Goal: Register for event/course

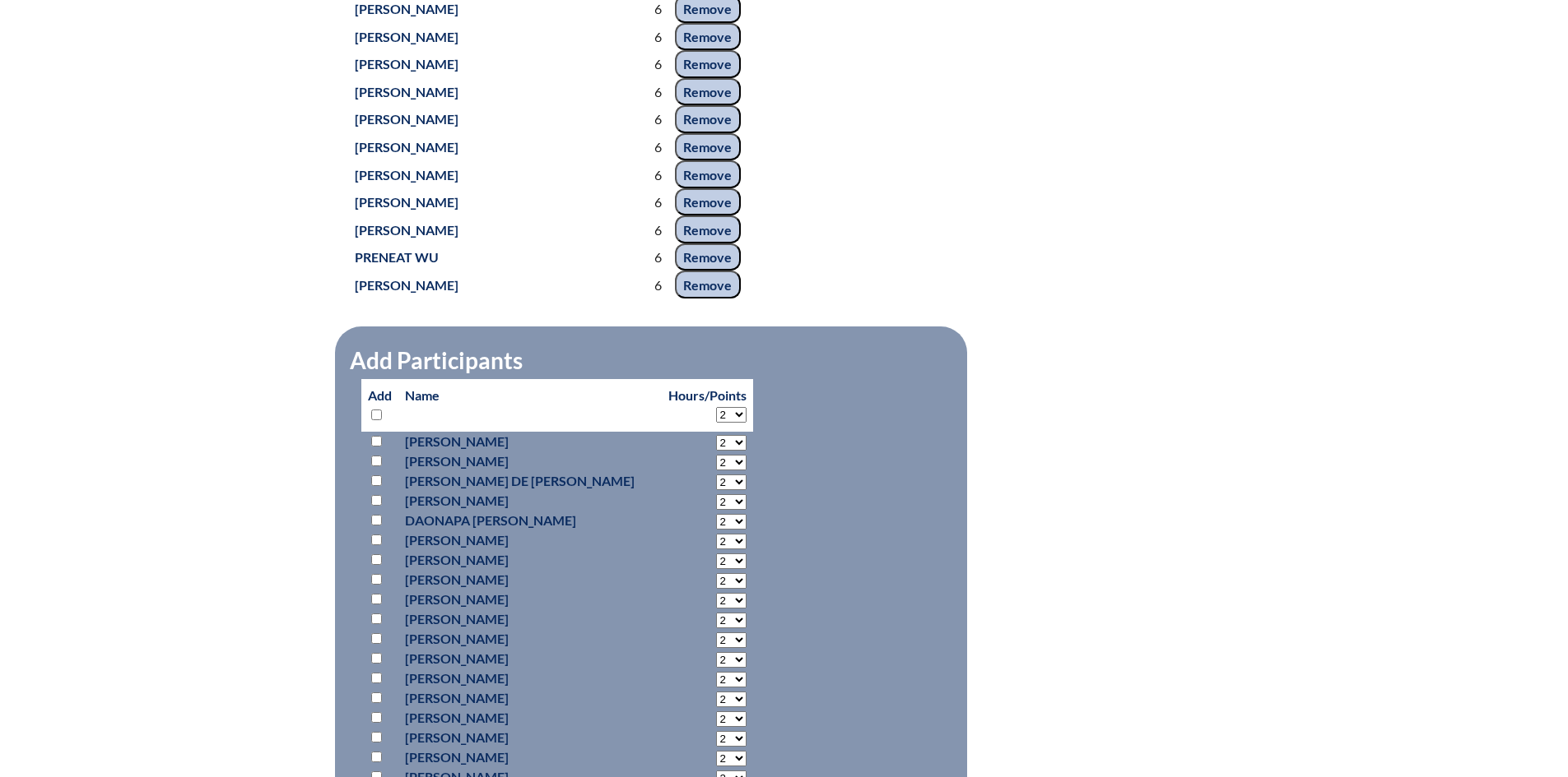
scroll to position [7879, 0]
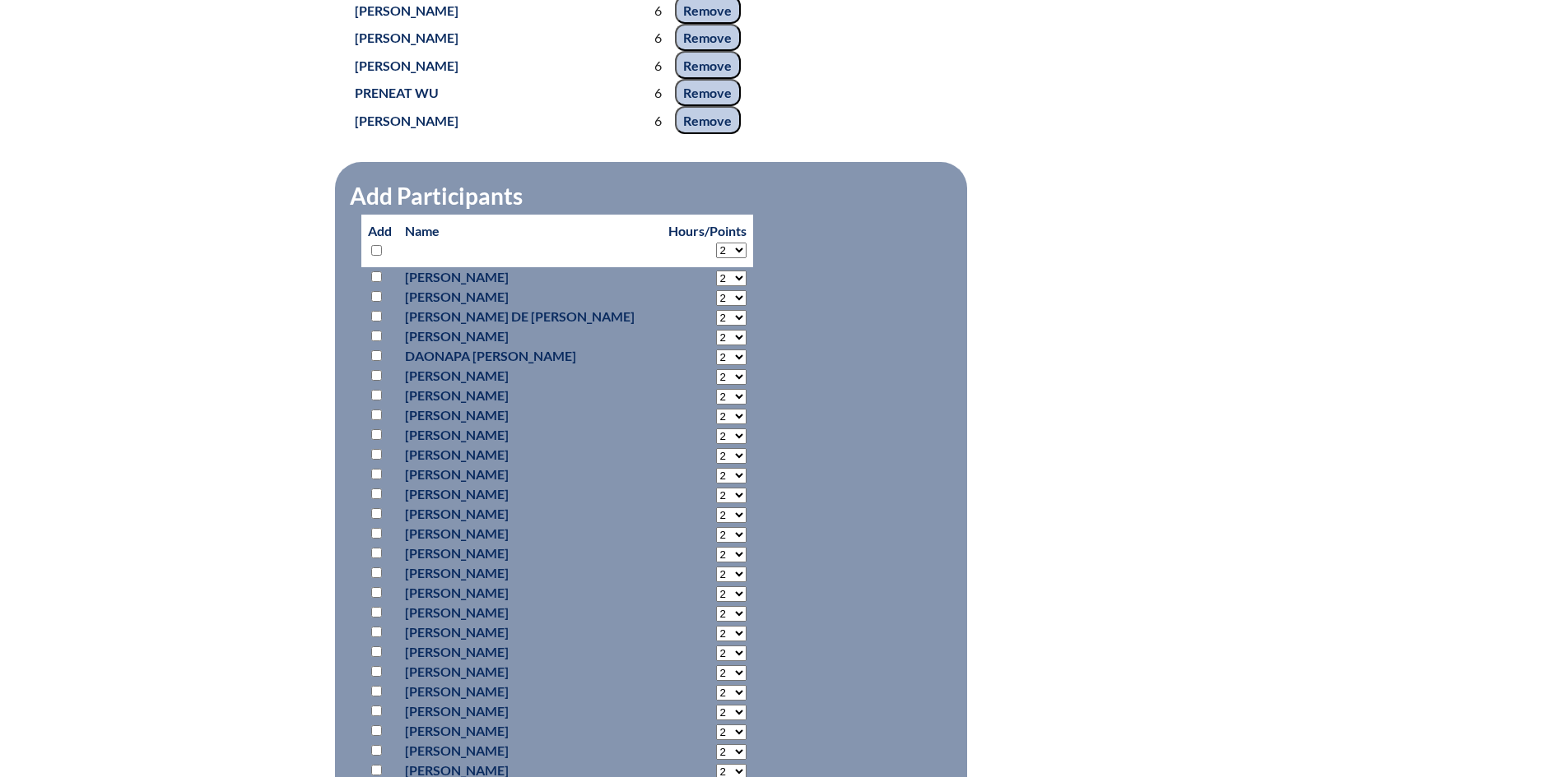
click at [716, 243] on select "2 3 4 5 6 7 8 9 10 11 12 13 14 15 16 17 18 19 20 21 22 23 24 25 26 27 28 29 30 …" at bounding box center [731, 251] width 30 height 16
select select "6"
click at [716, 243] on select "2 3 4 5 6 7 8 9 10 11 12 13 14 15 16 17 18 19 20 21 22 23 24 25 26 27 28 29 30 …" at bounding box center [731, 251] width 30 height 16
select select "6"
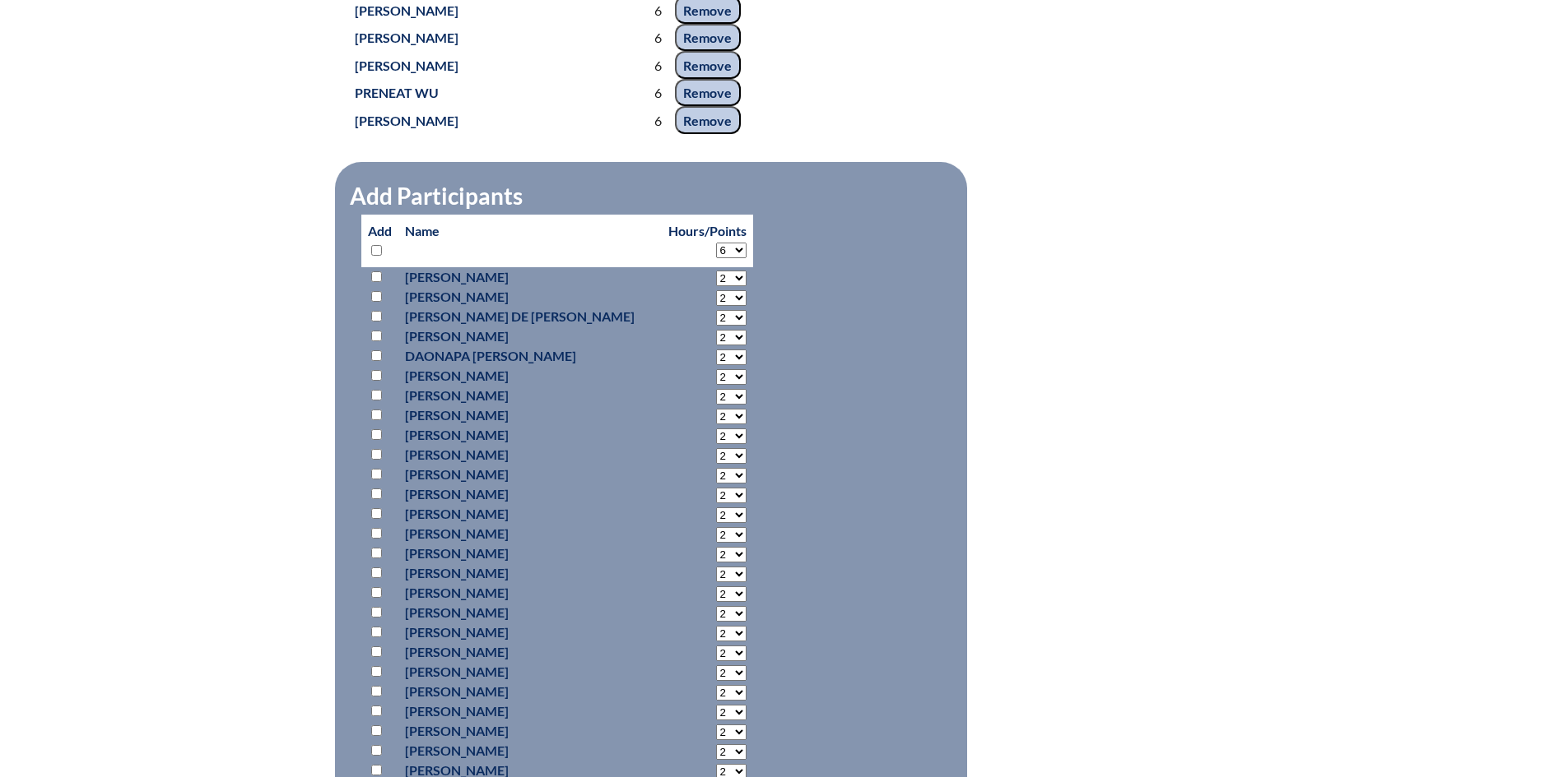
select select "6"
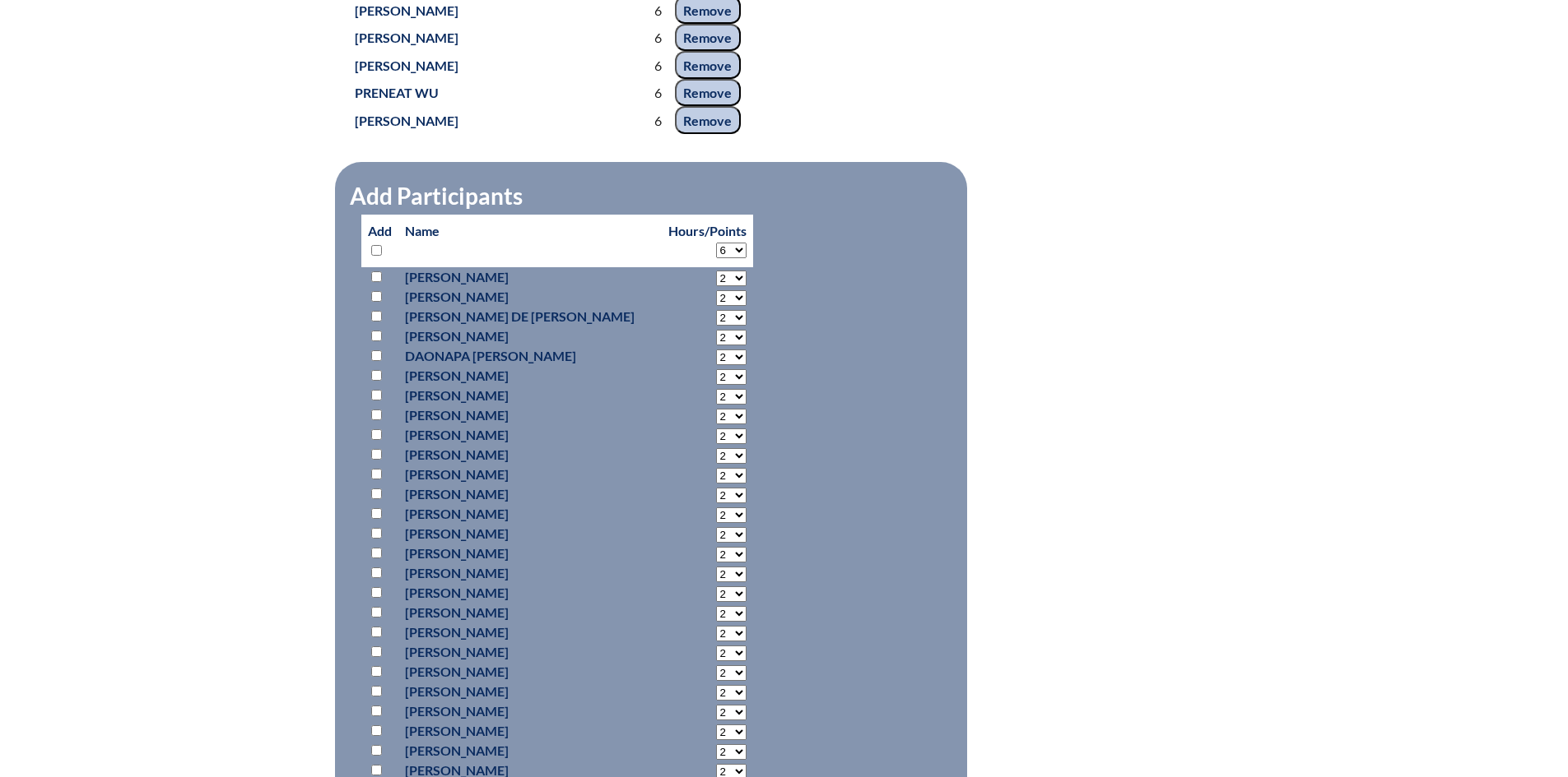
select select "6"
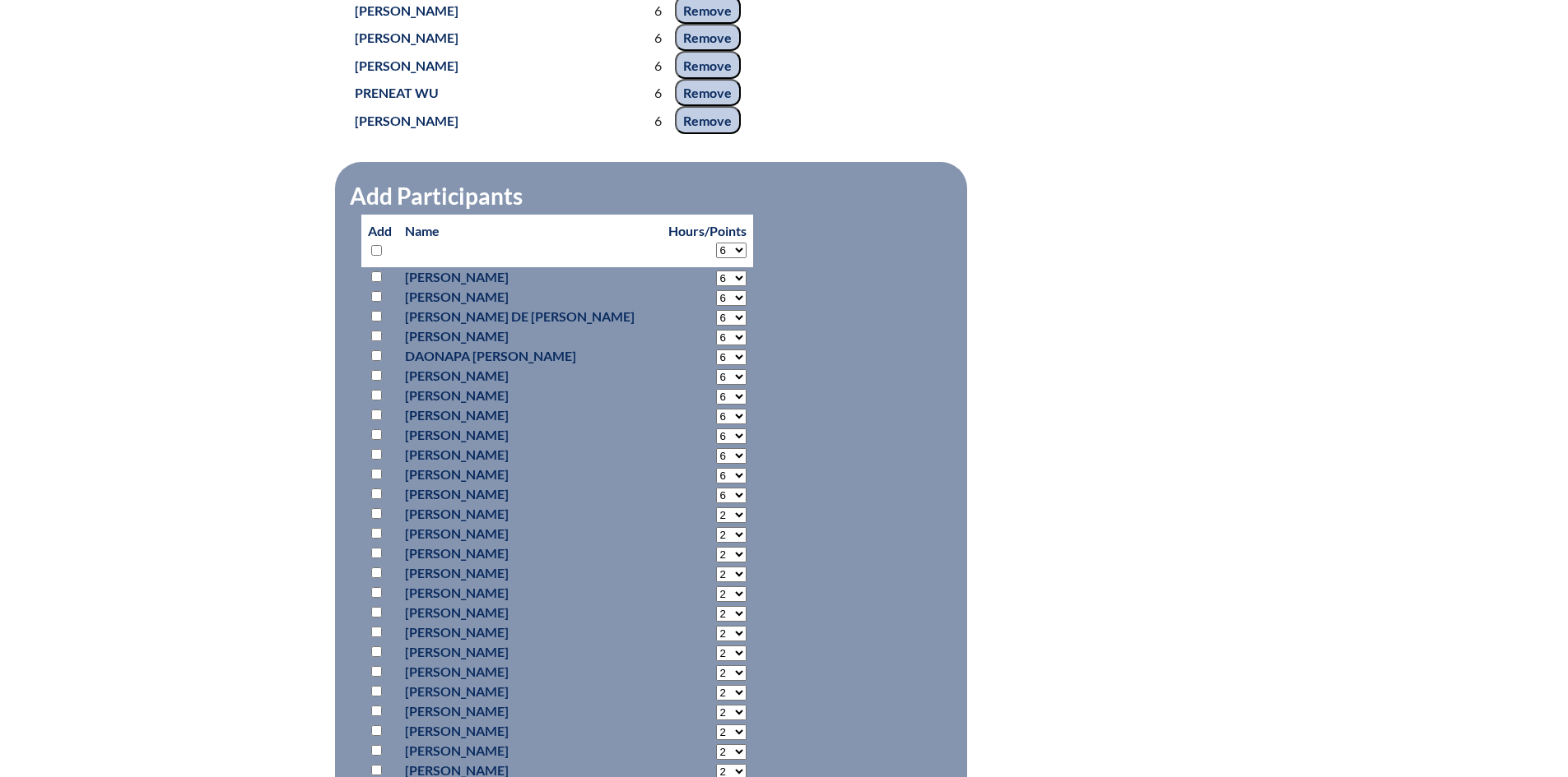
select select "6"
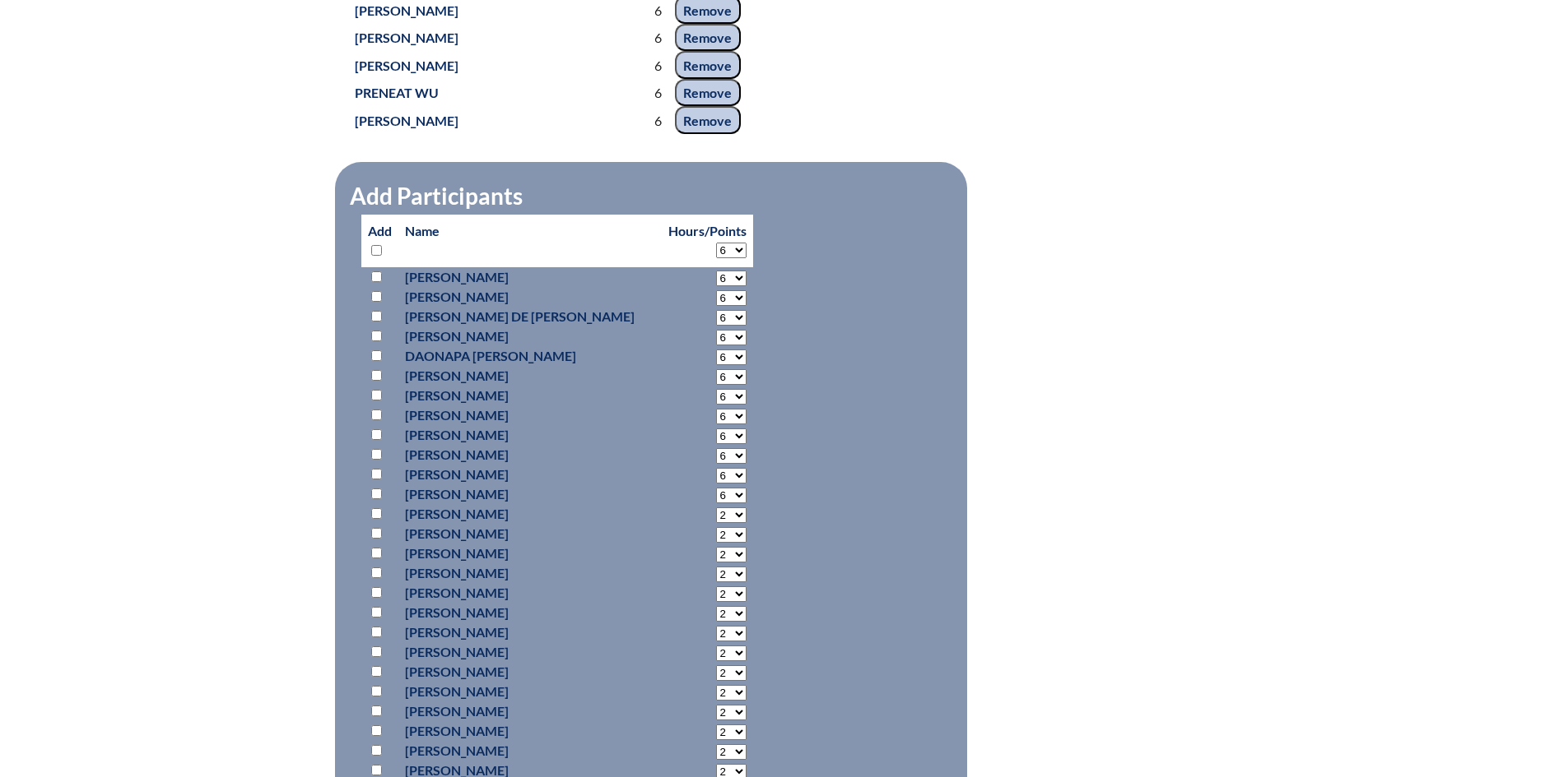
select select "6"
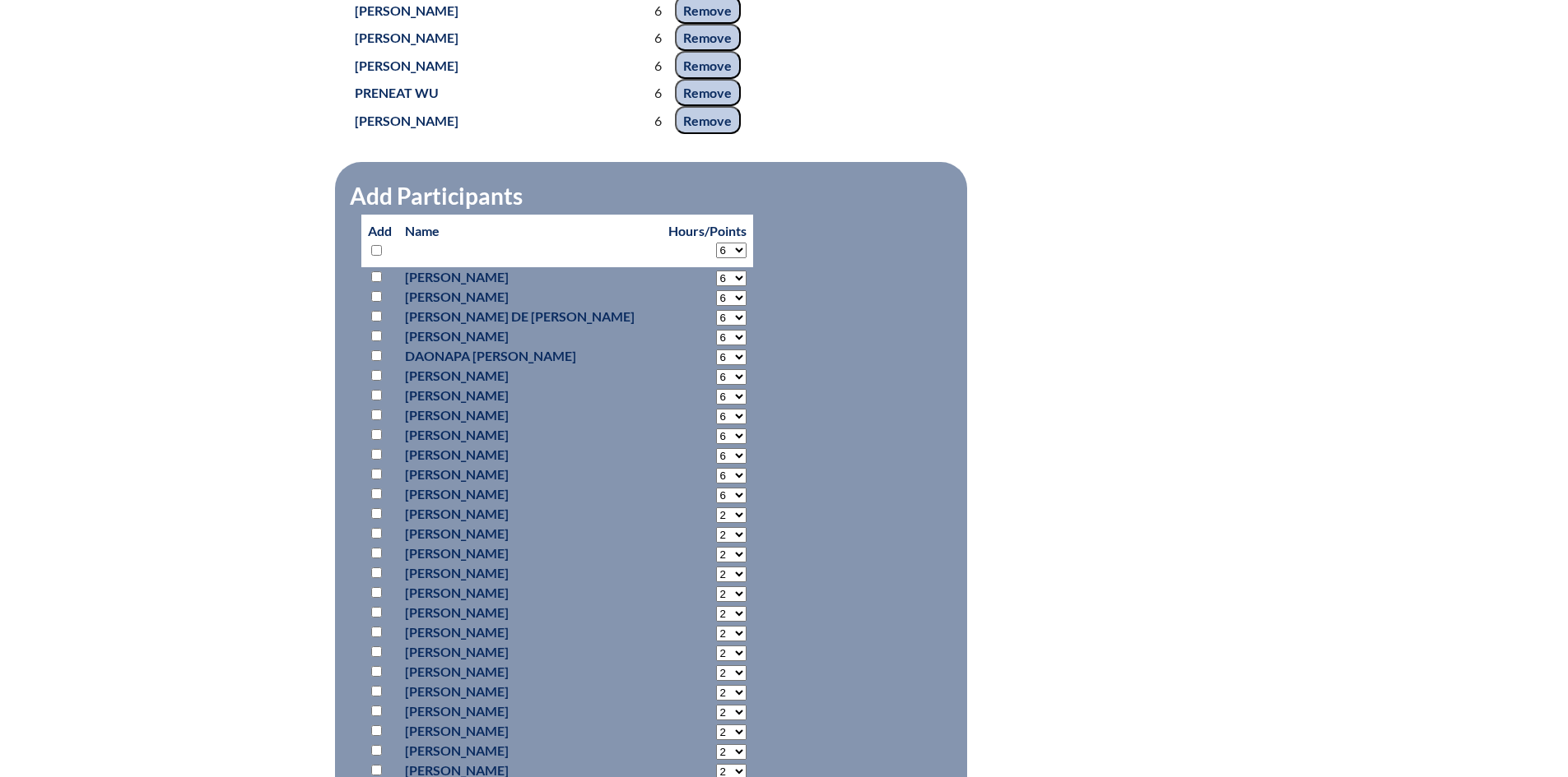
select select "6"
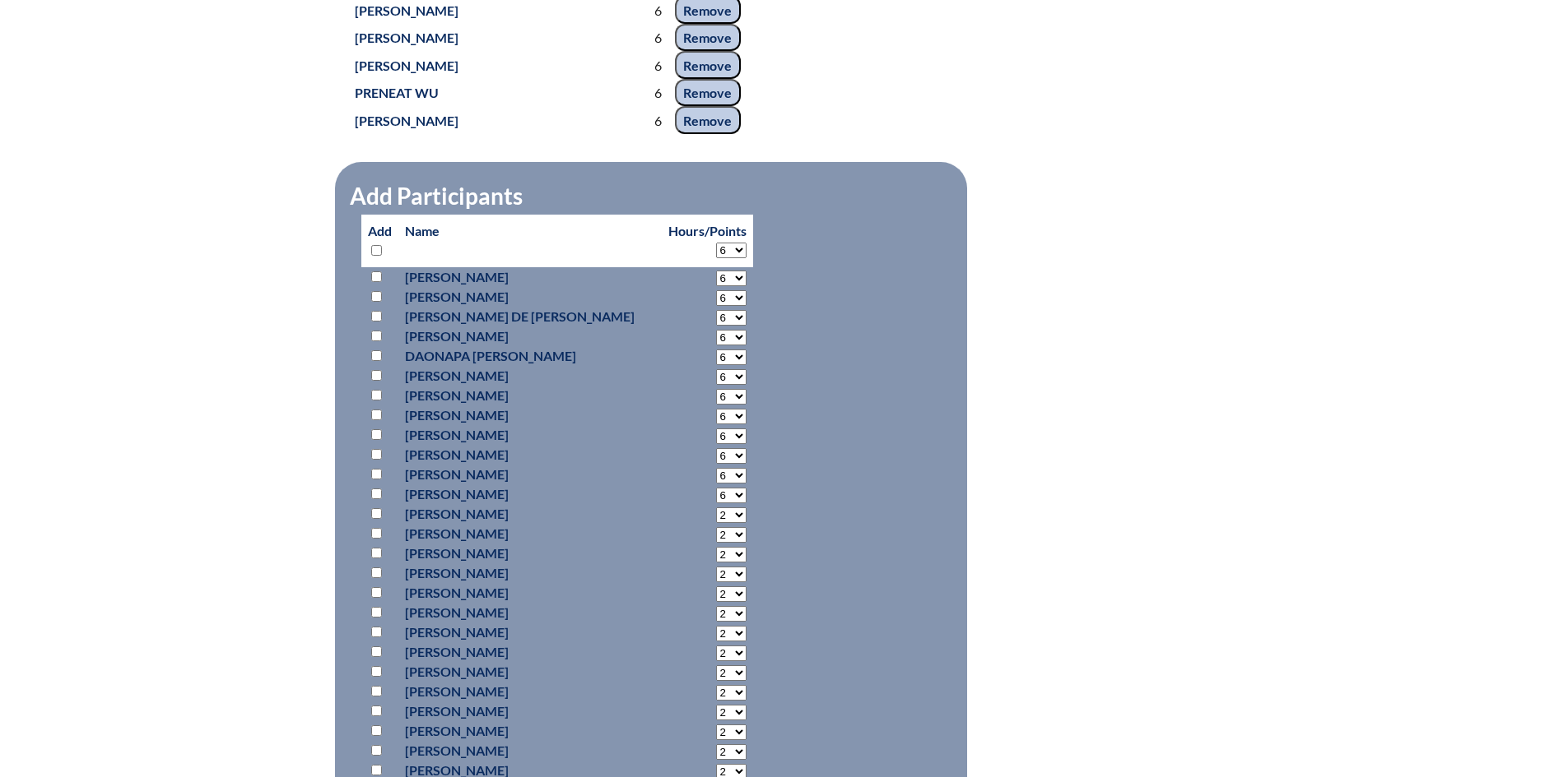
select select "6"
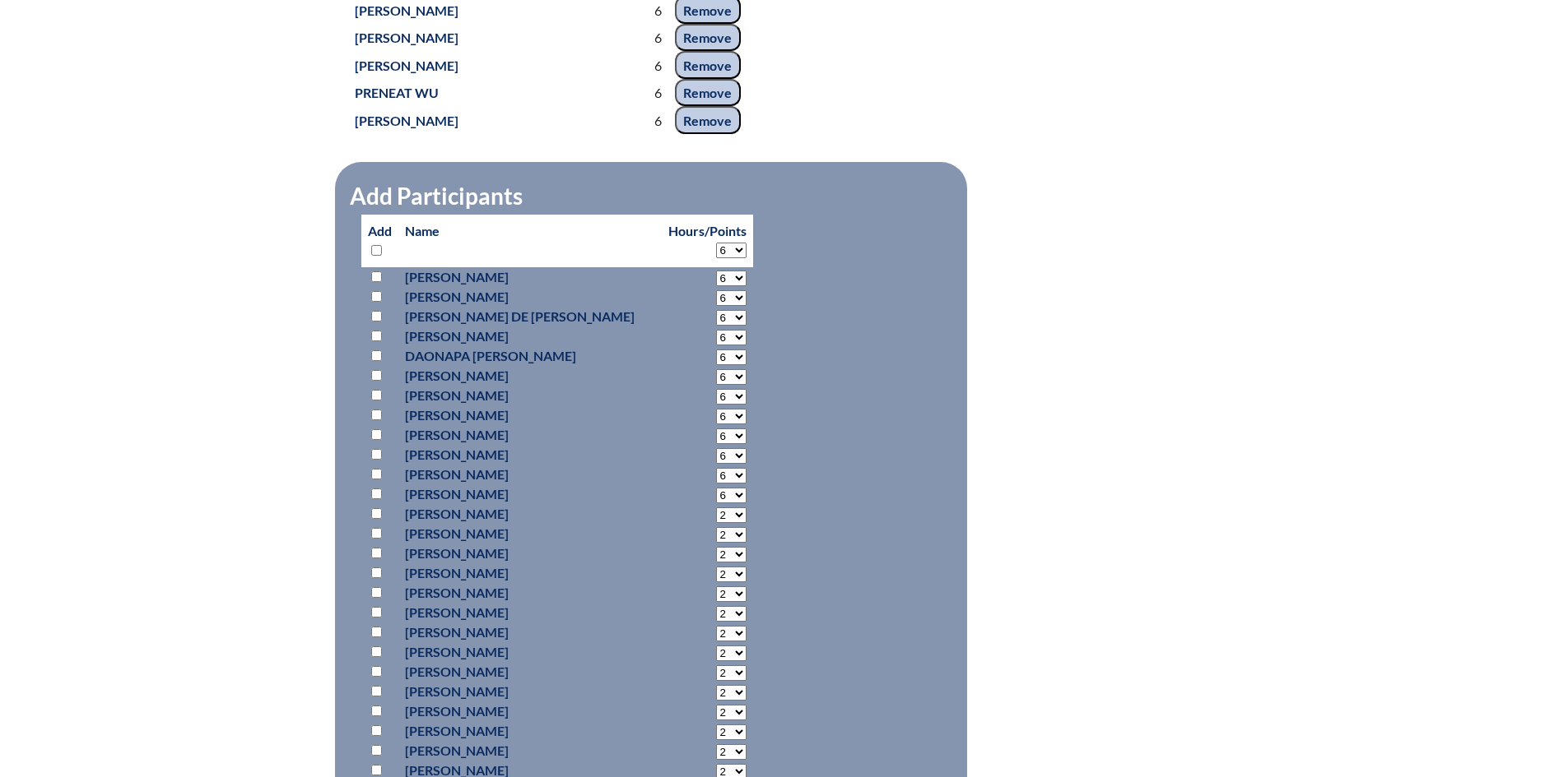
select select "6"
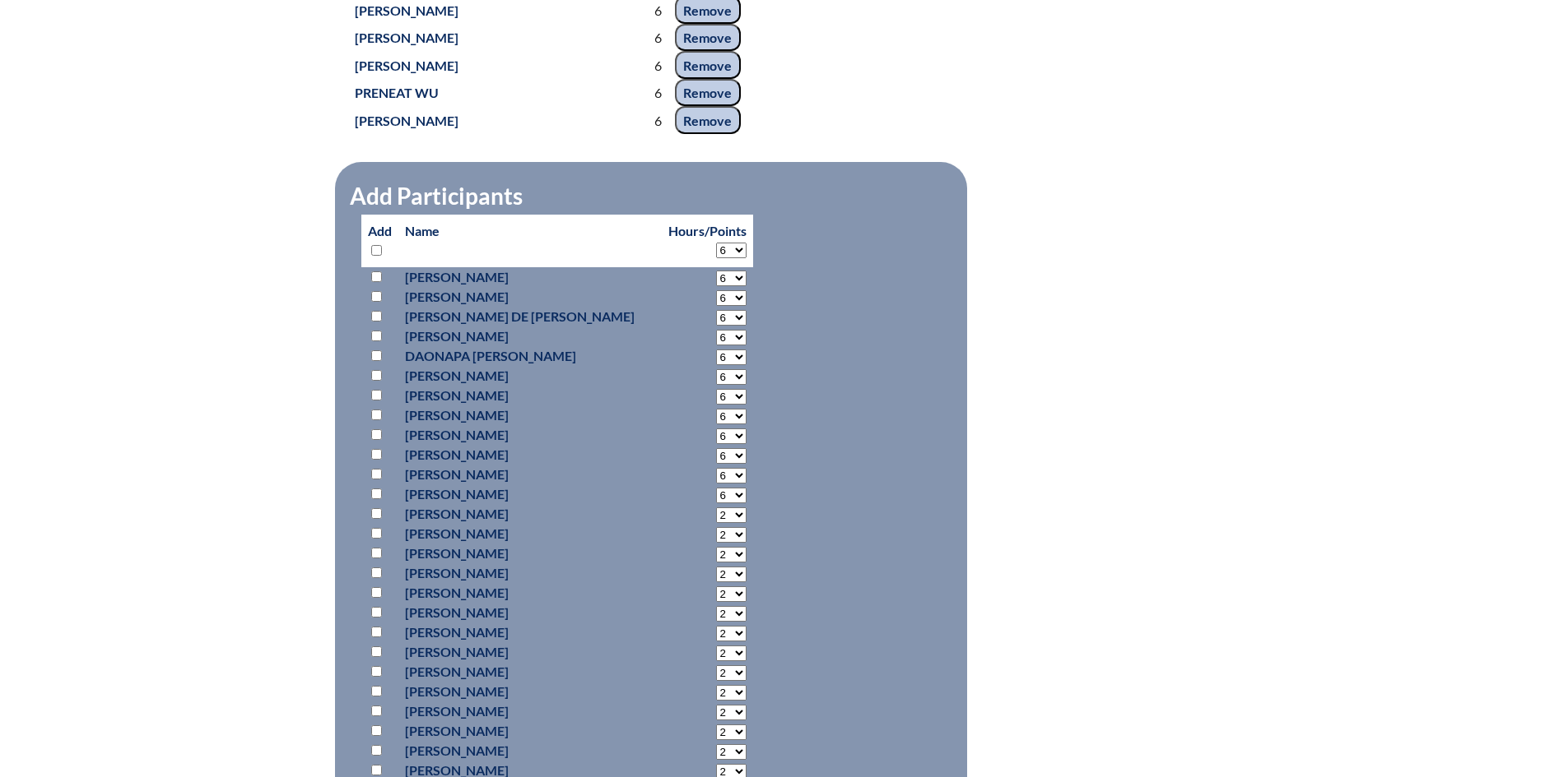
select select "6"
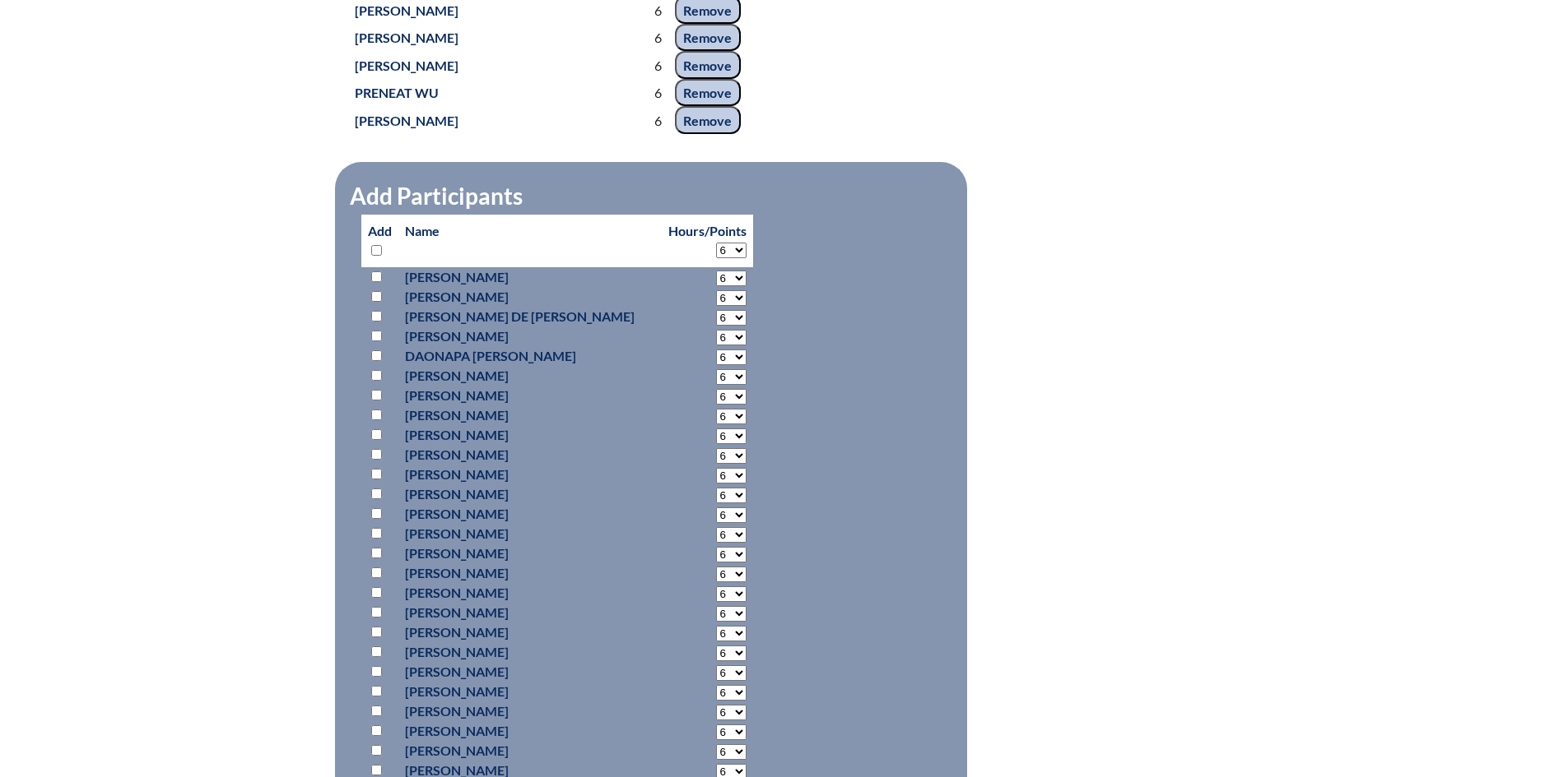
select select "6"
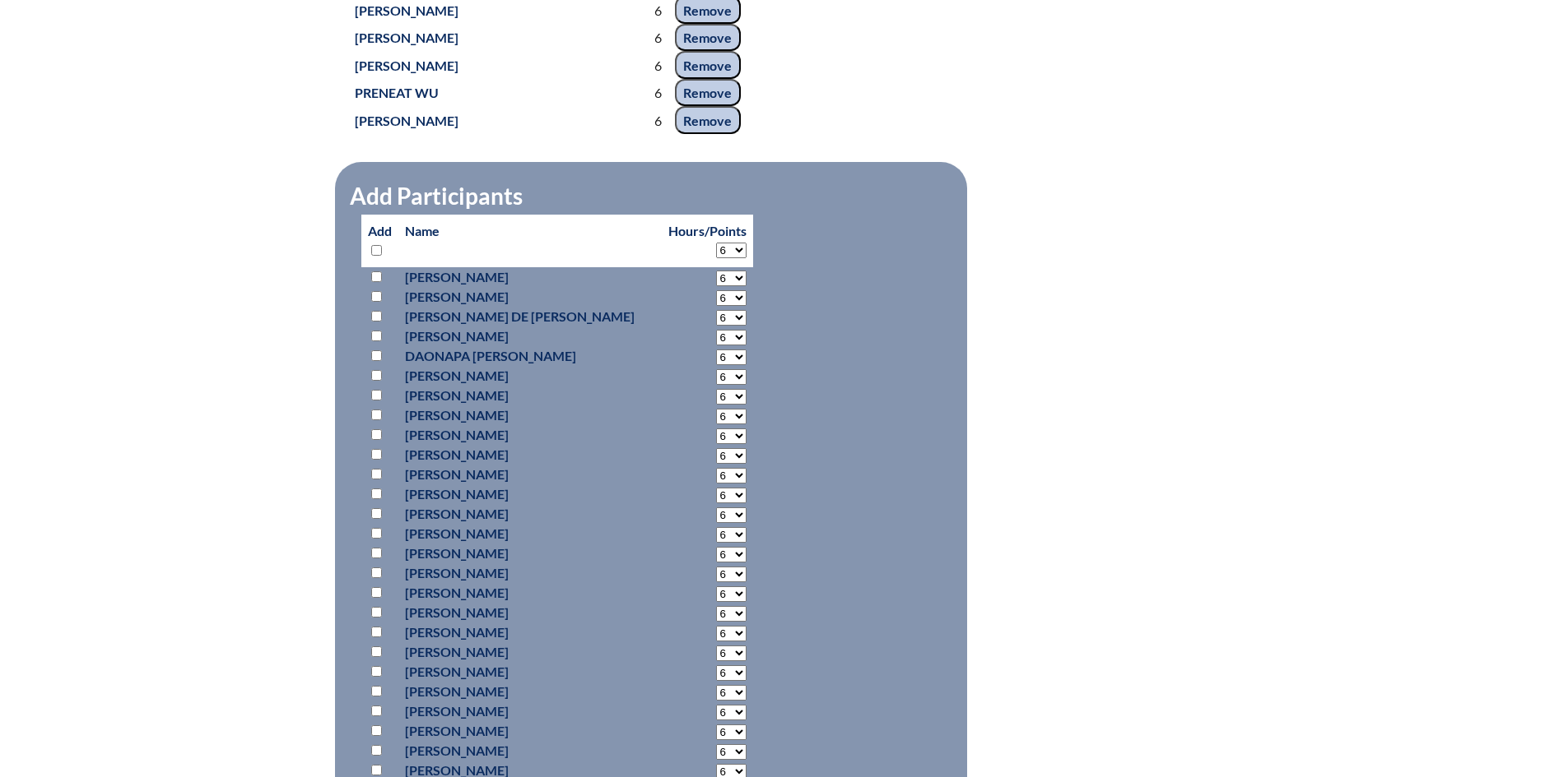
select select "6"
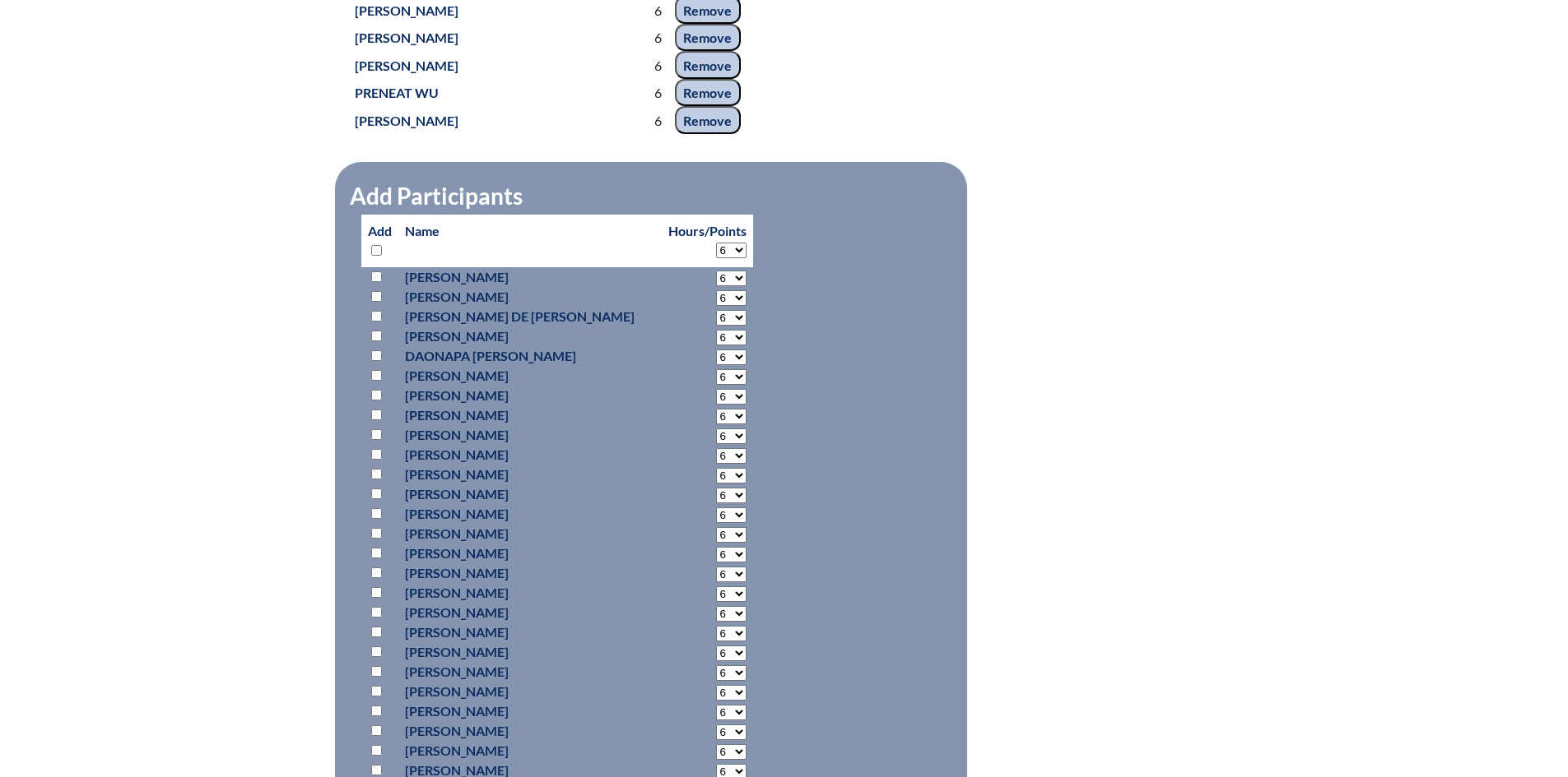
select select "6"
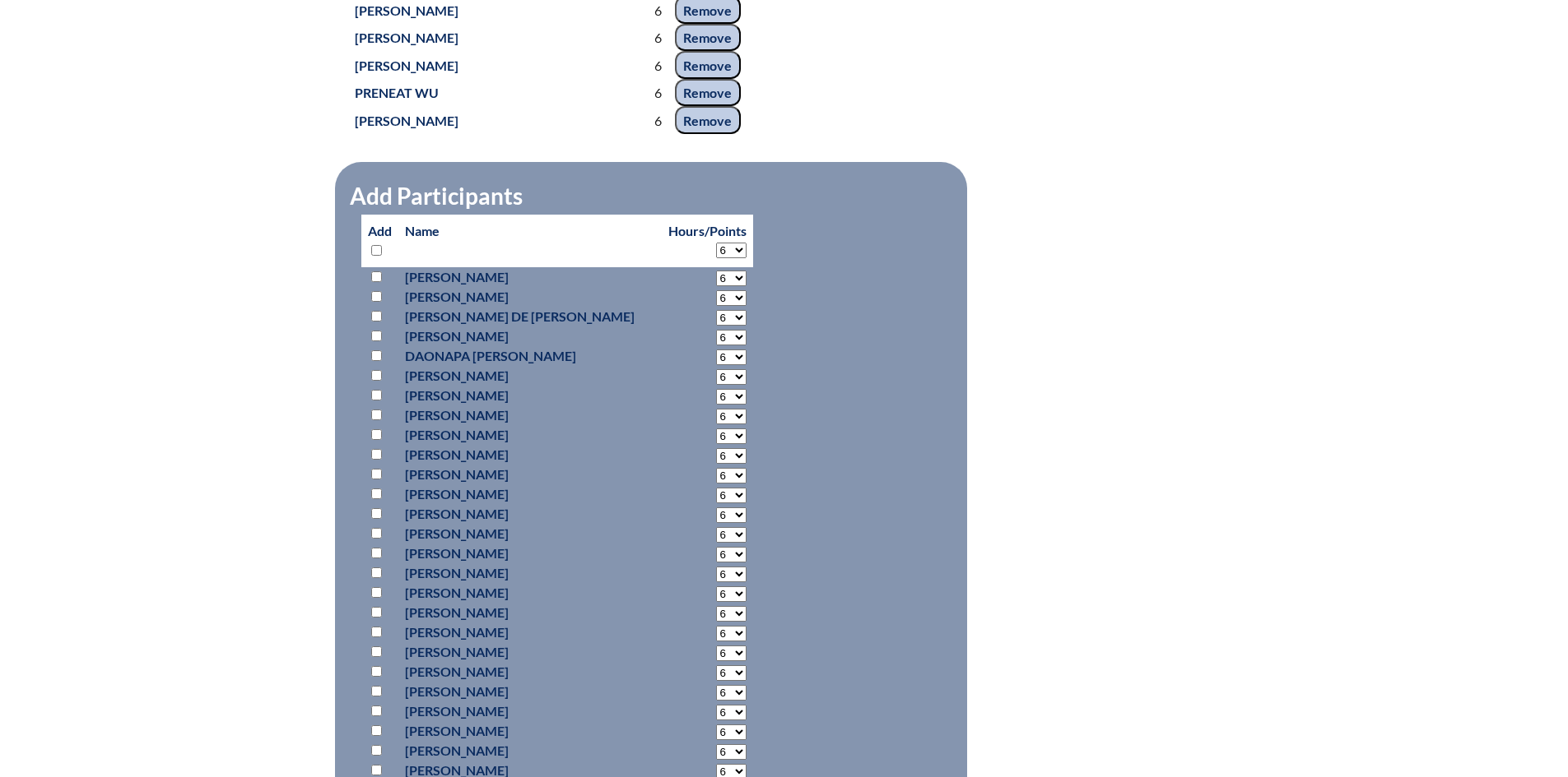
select select "6"
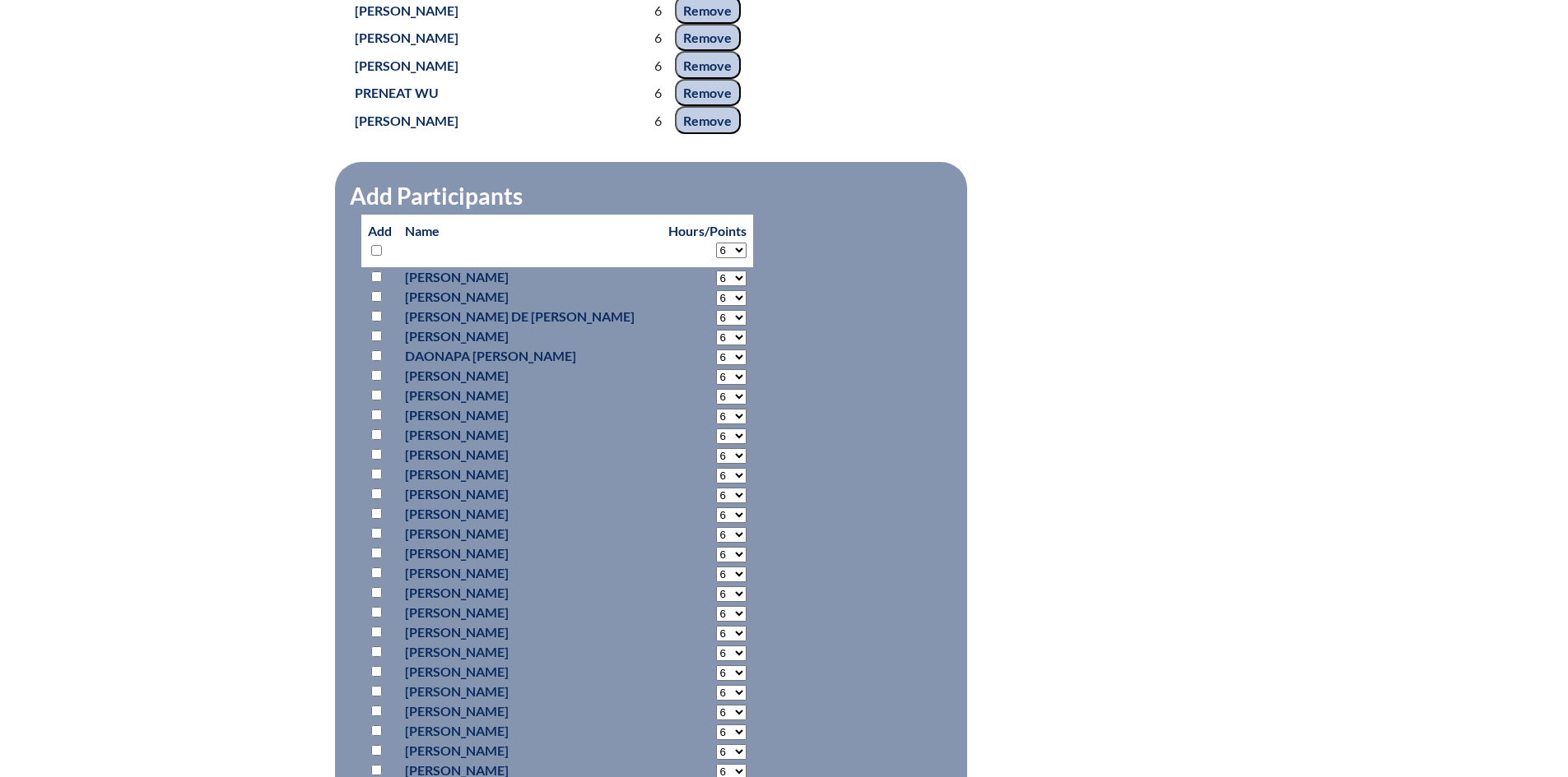
select select "6"
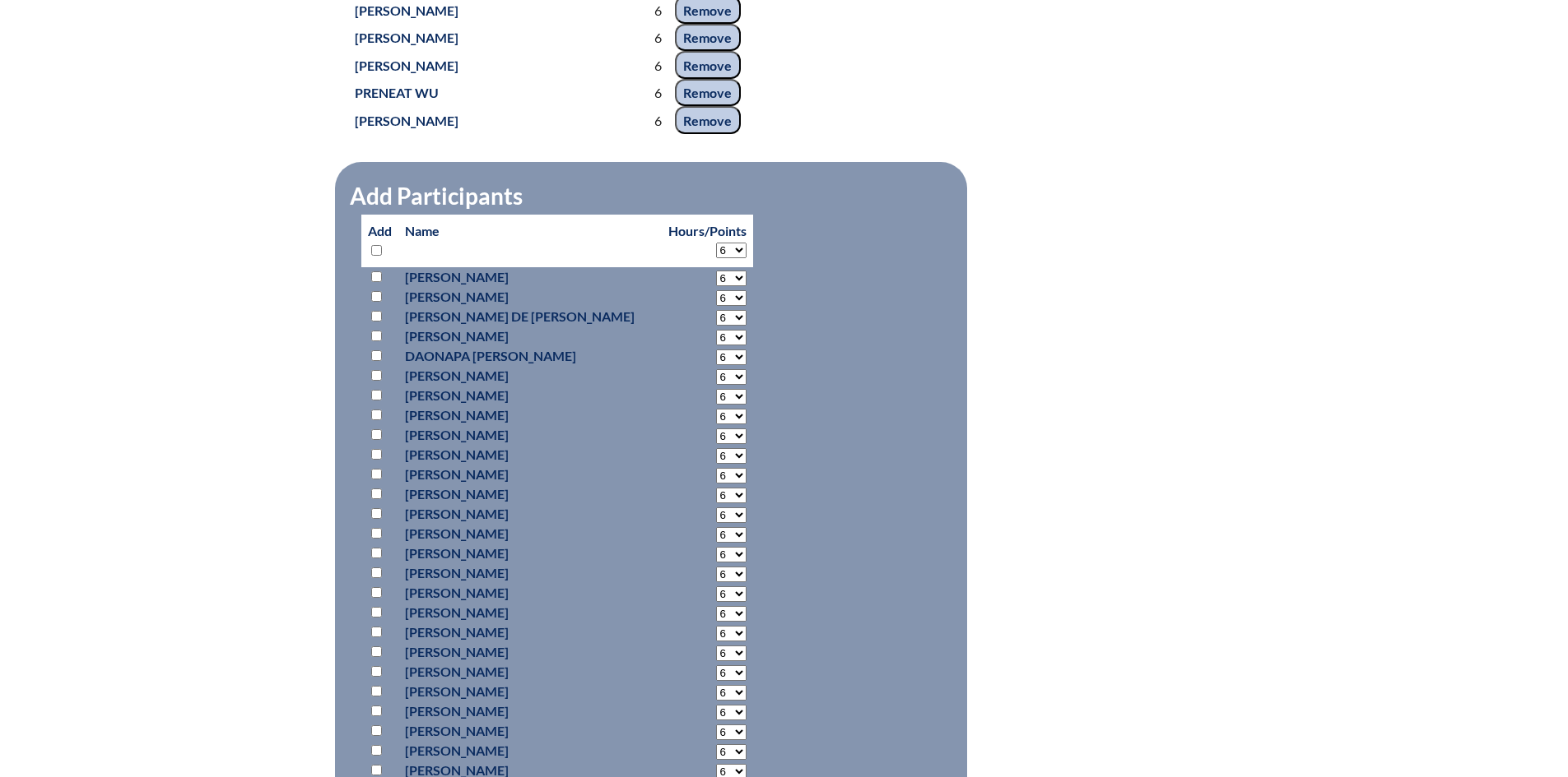
select select "6"
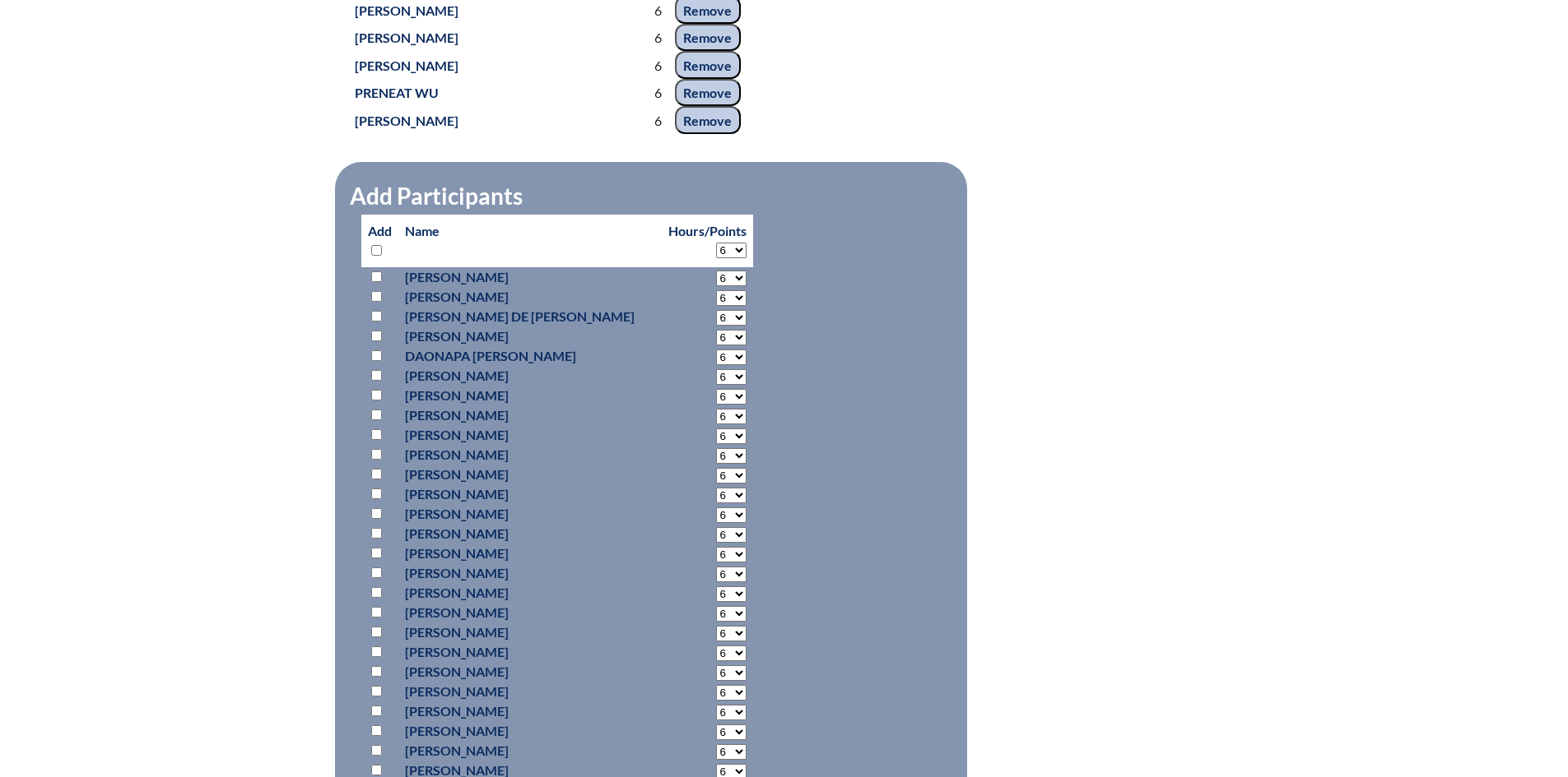
select select "6"
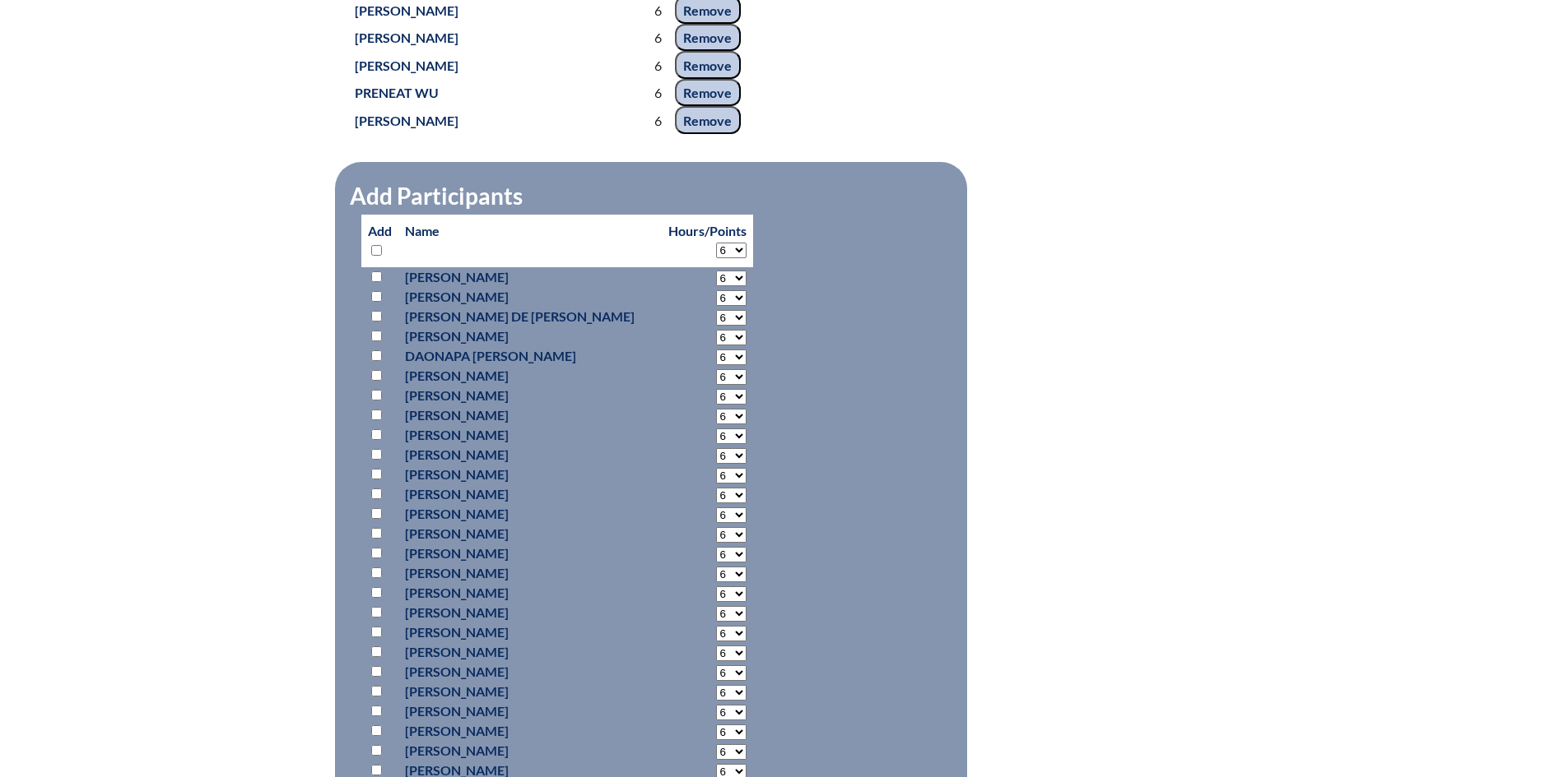
select select "6"
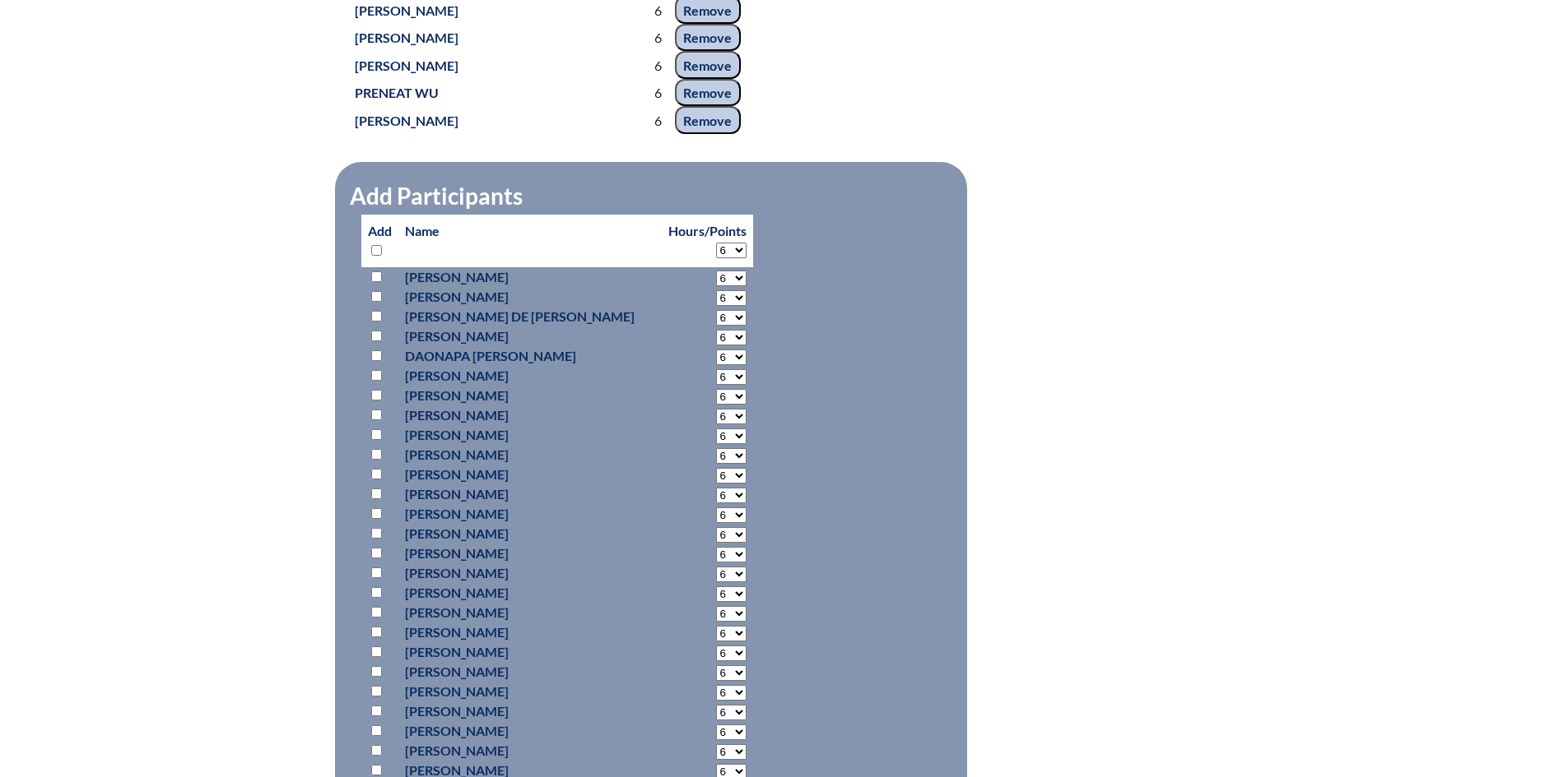
select select "6"
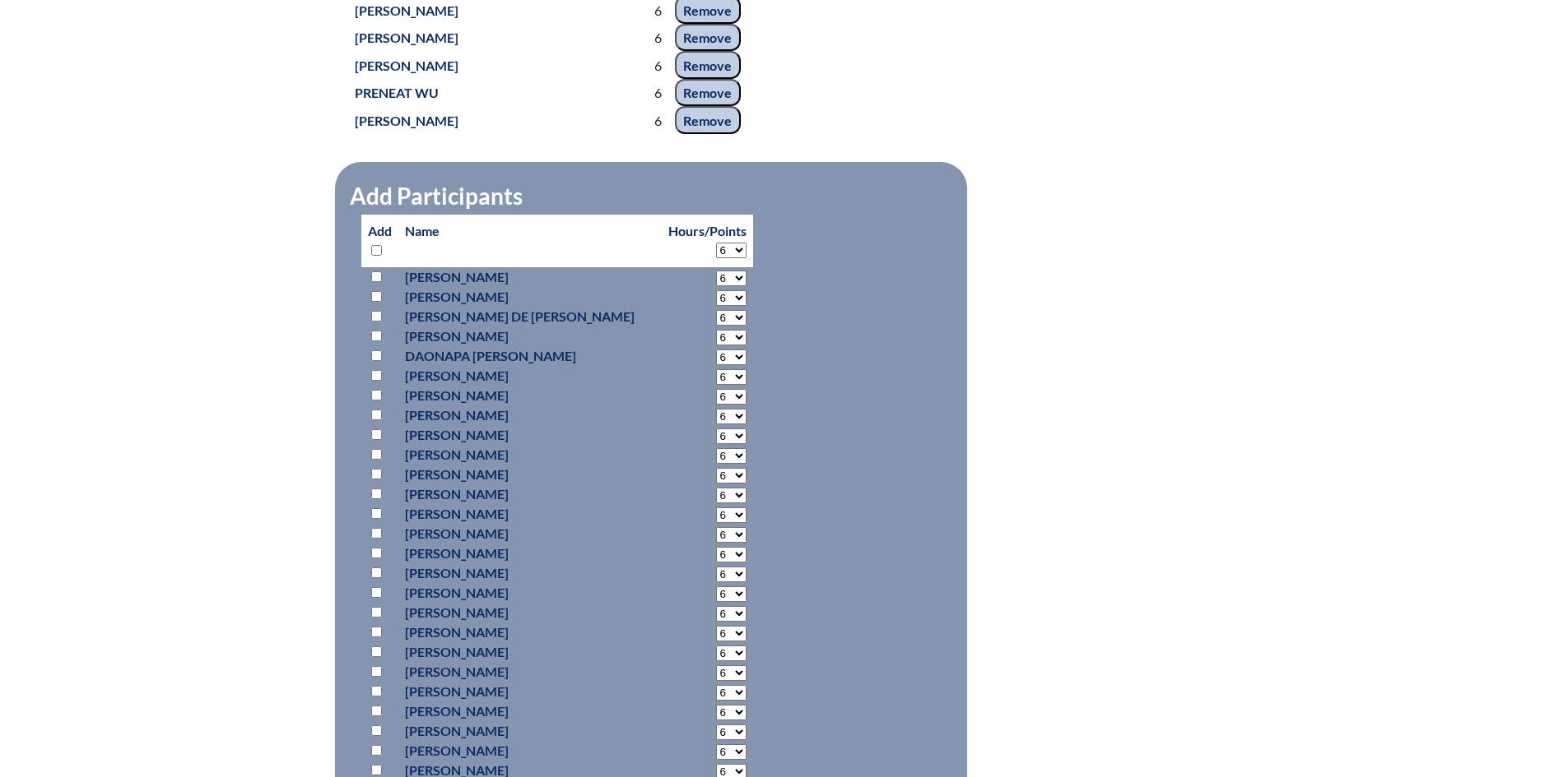
select select "6"
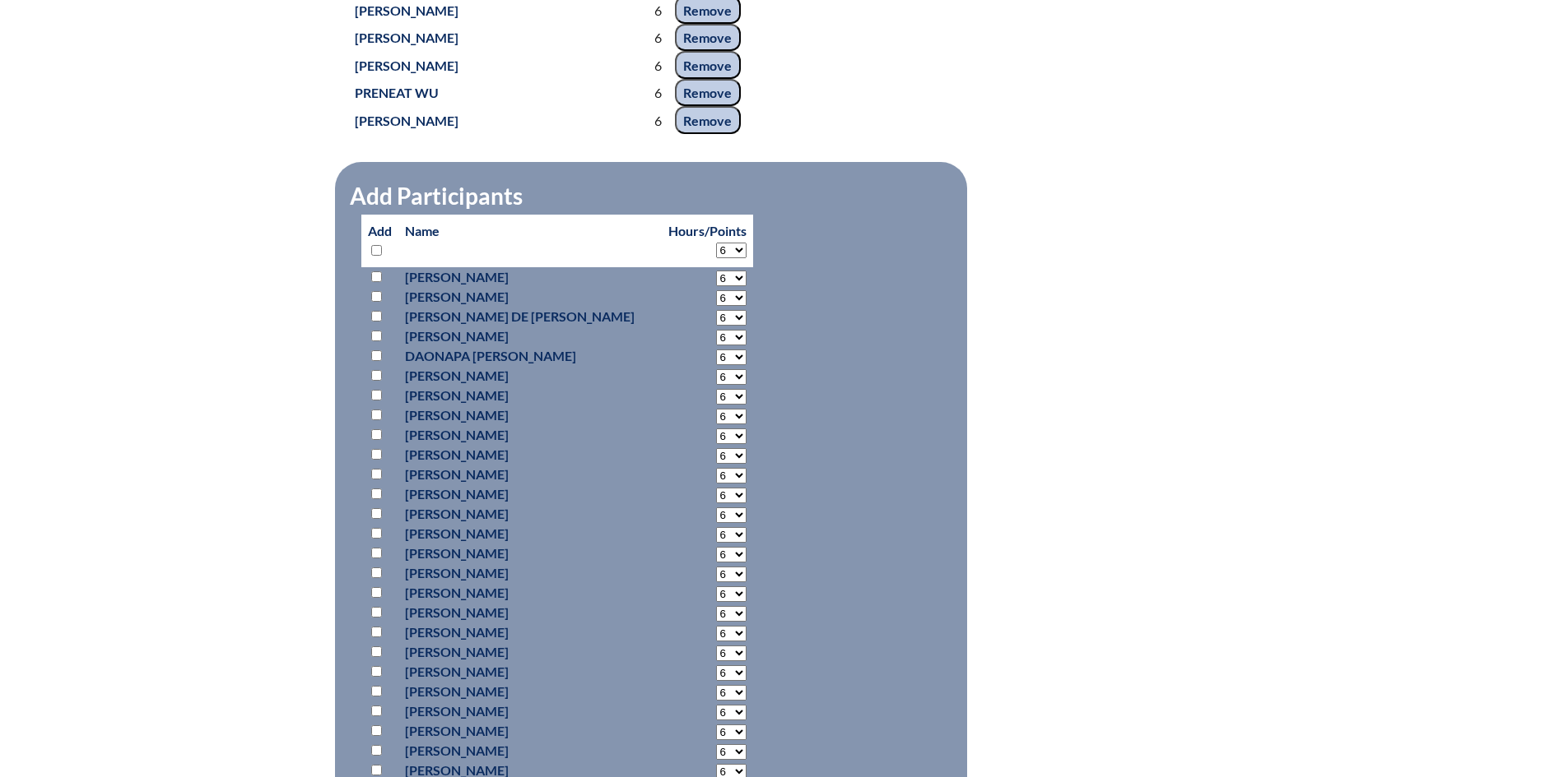
select select "6"
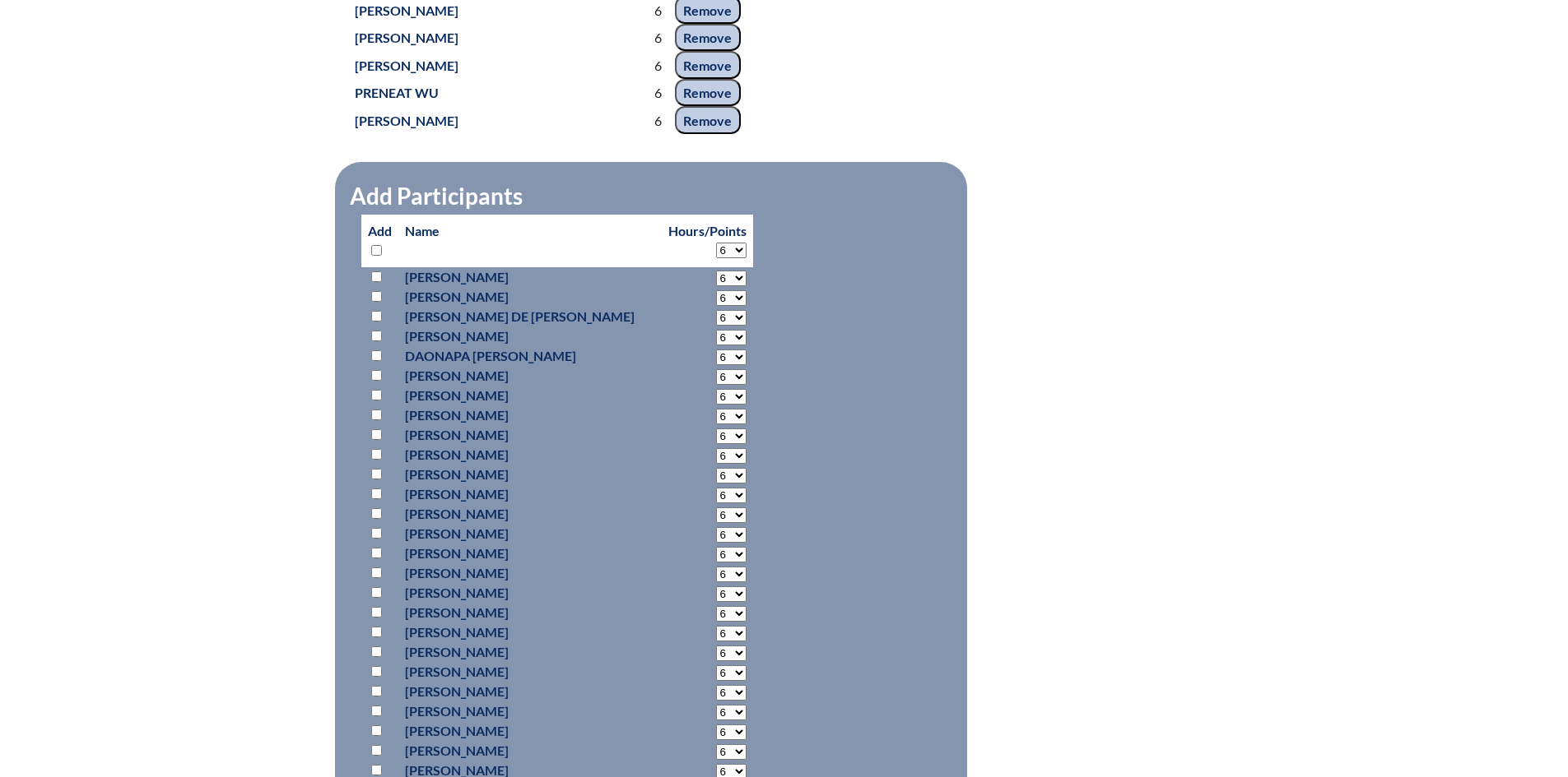
select select "6"
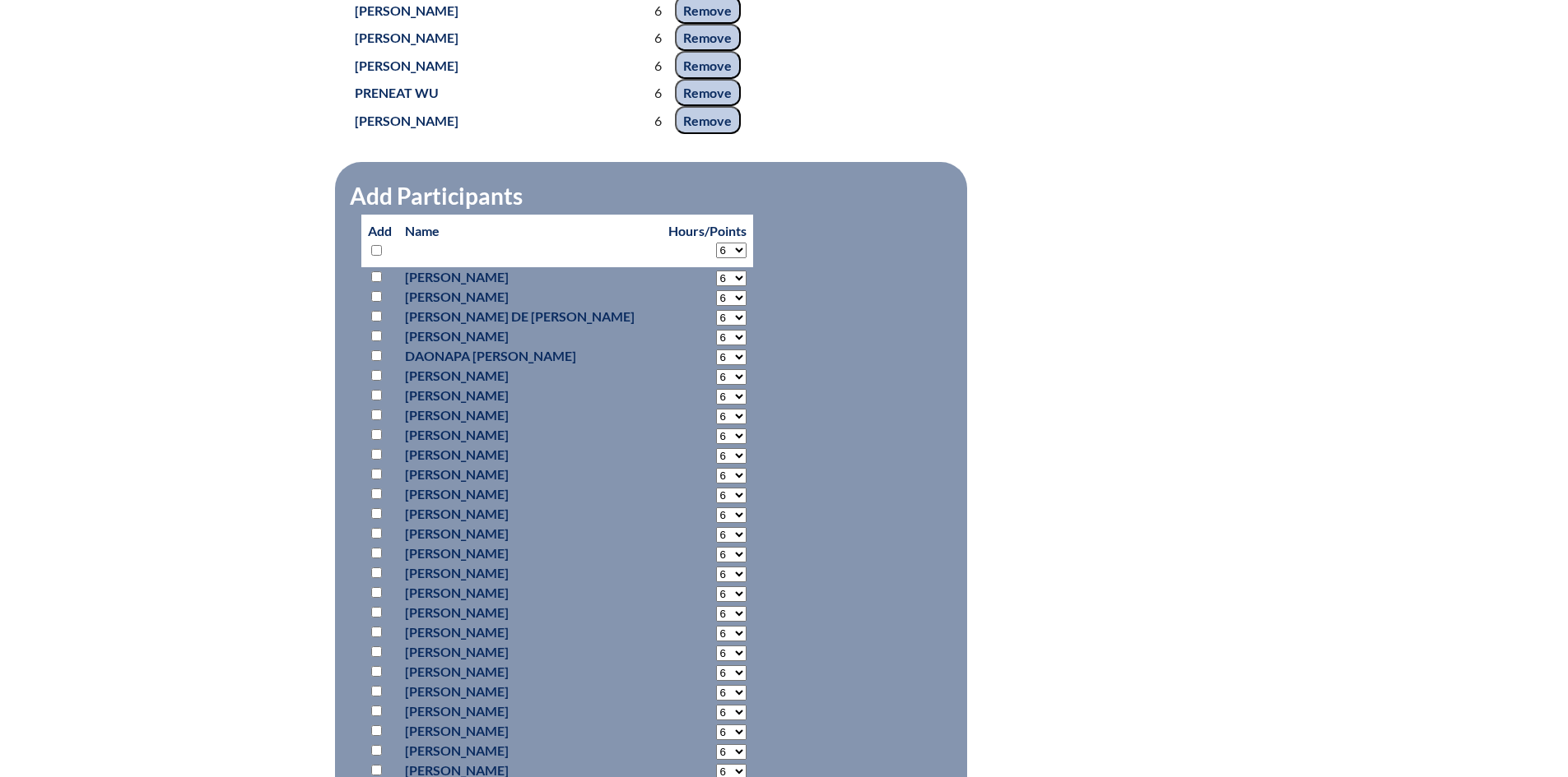
select select "6"
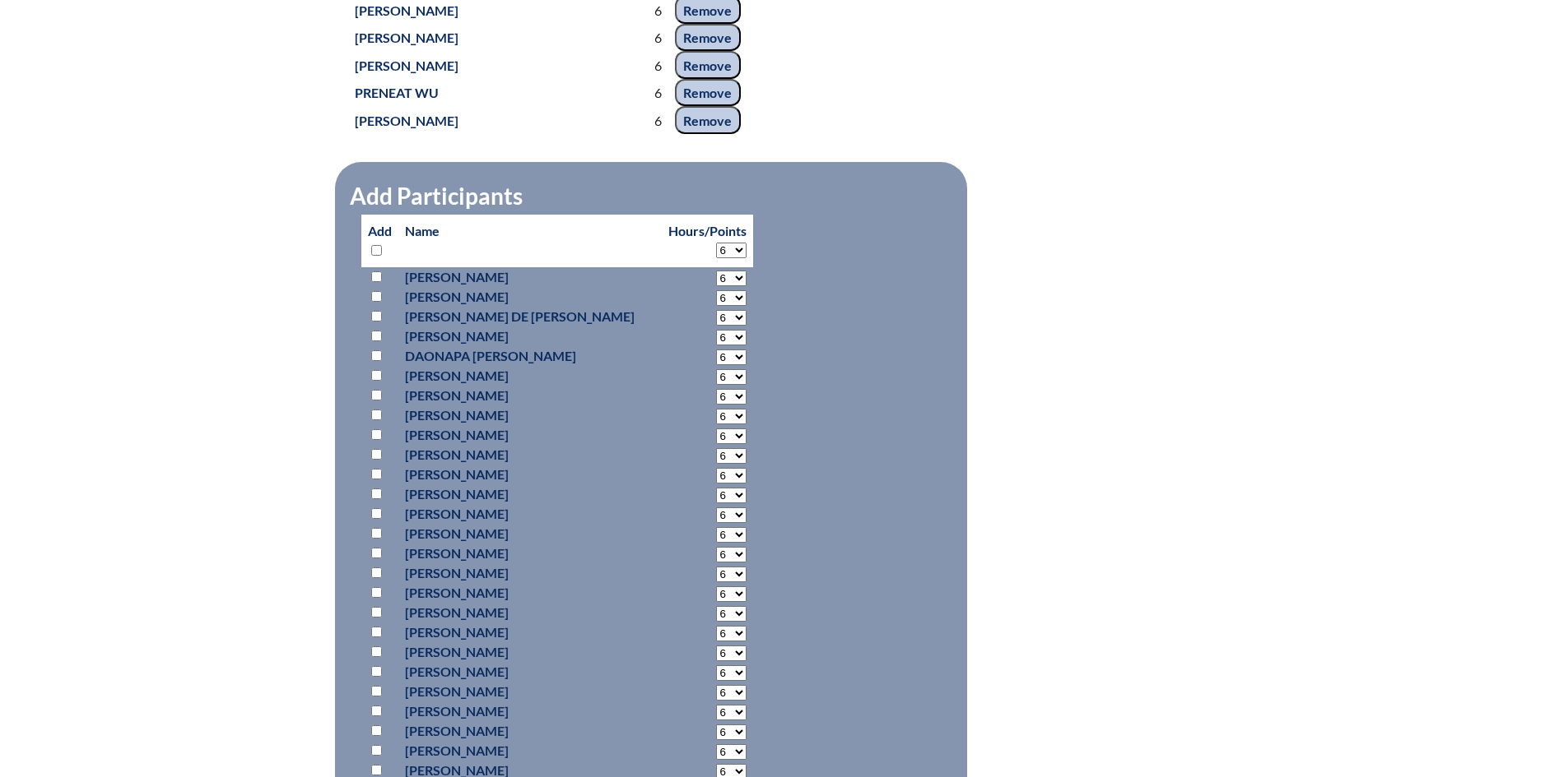
select select "6"
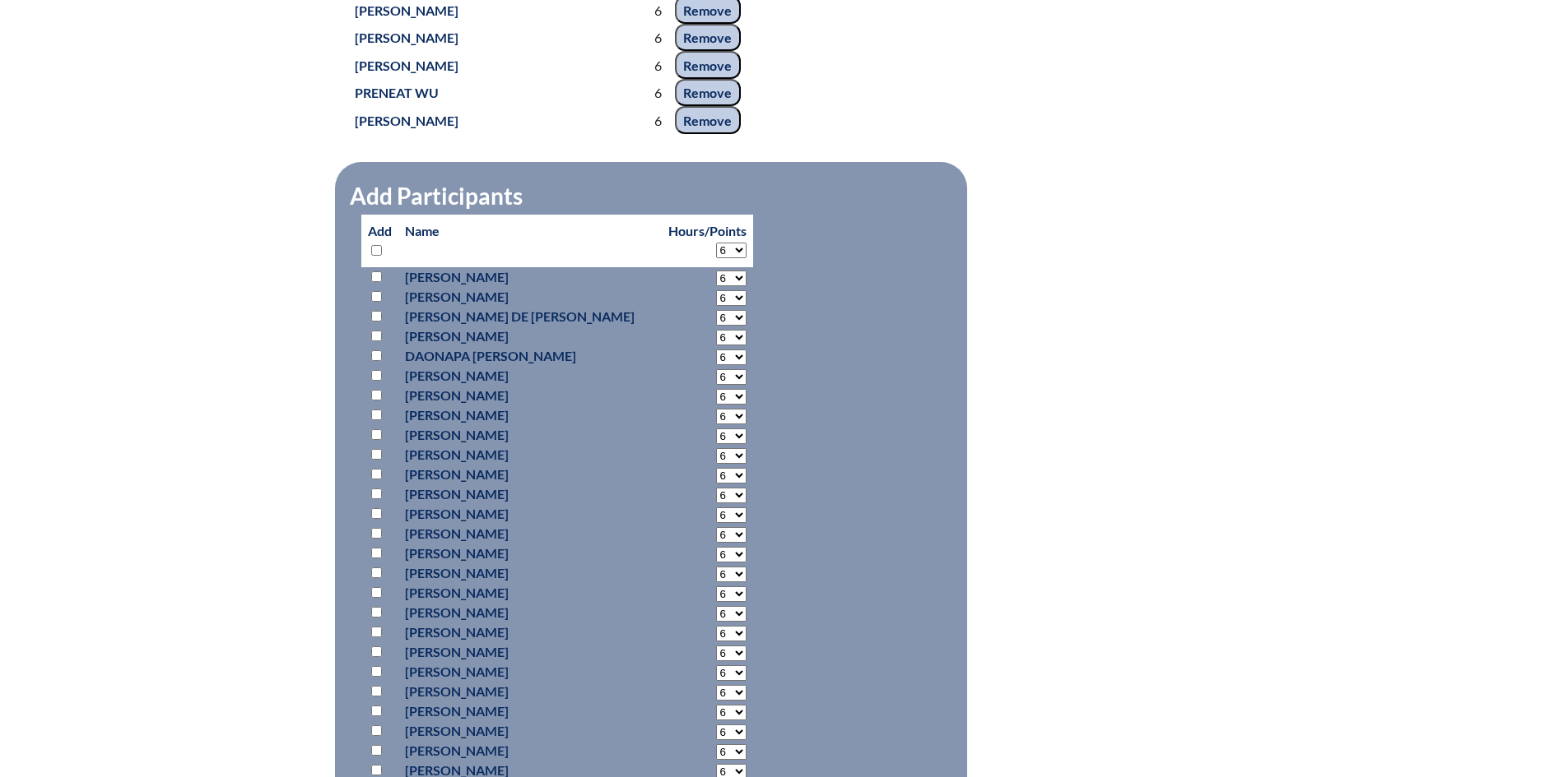
select select "6"
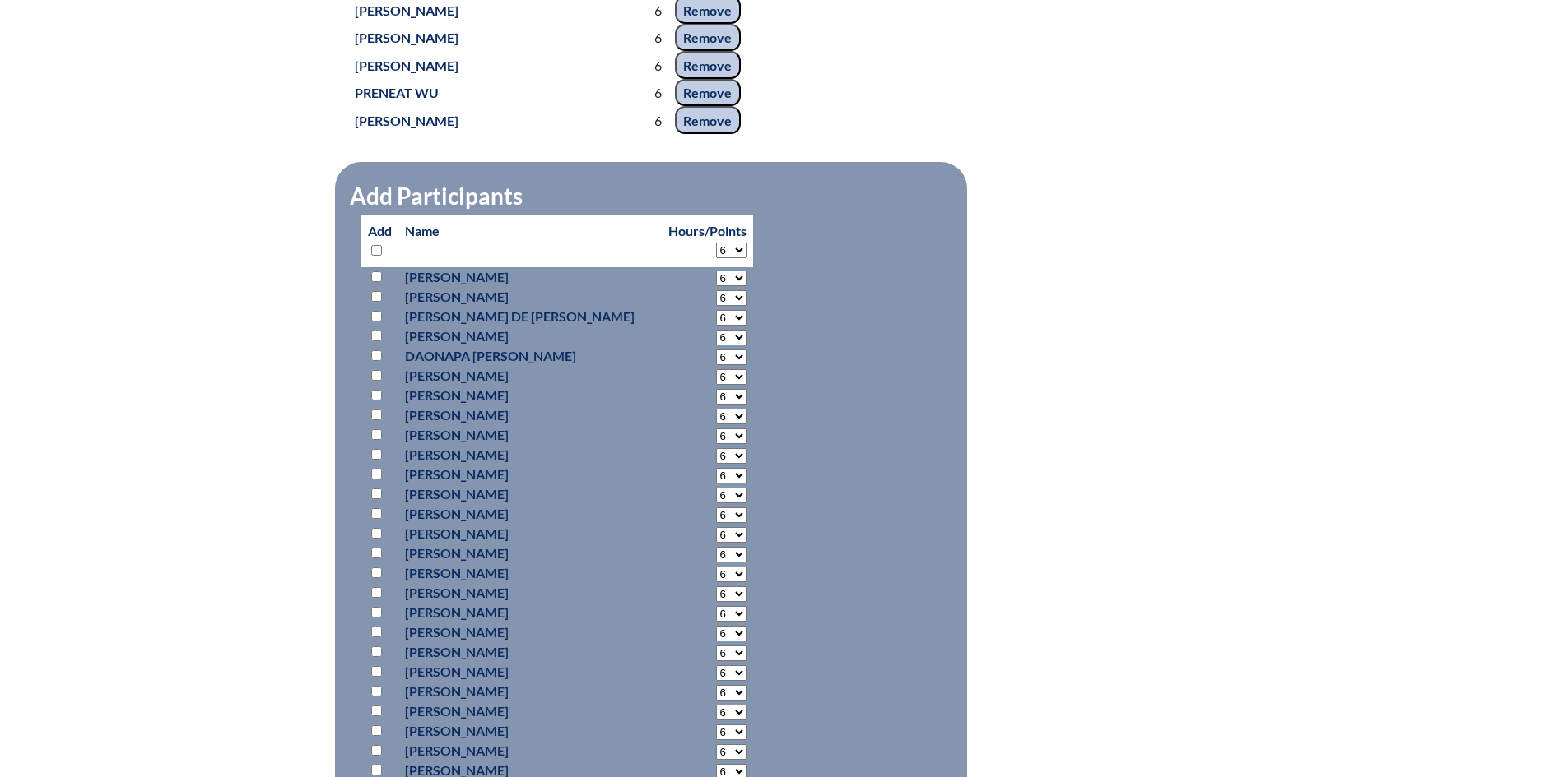
select select "6"
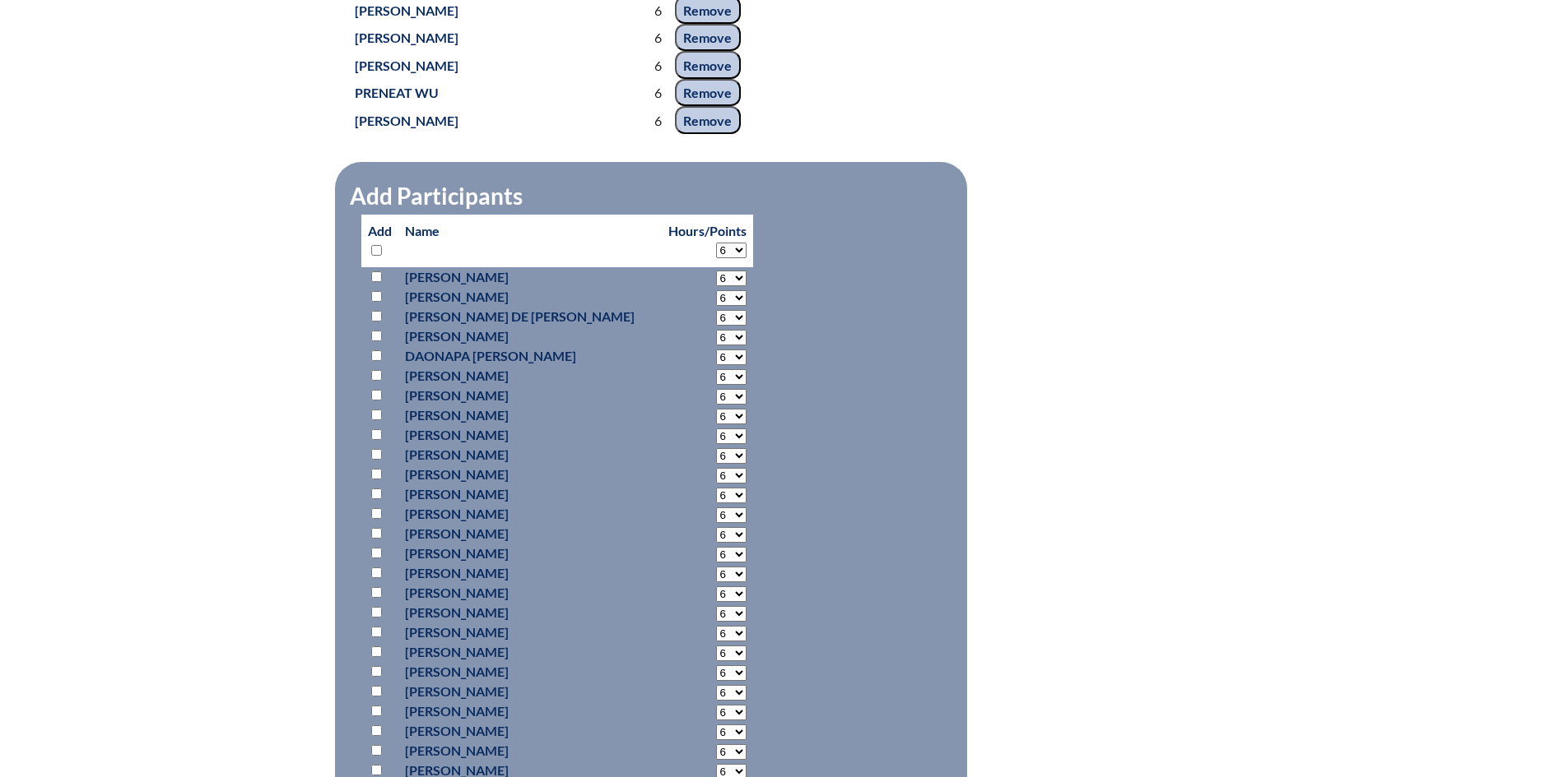
select select "6"
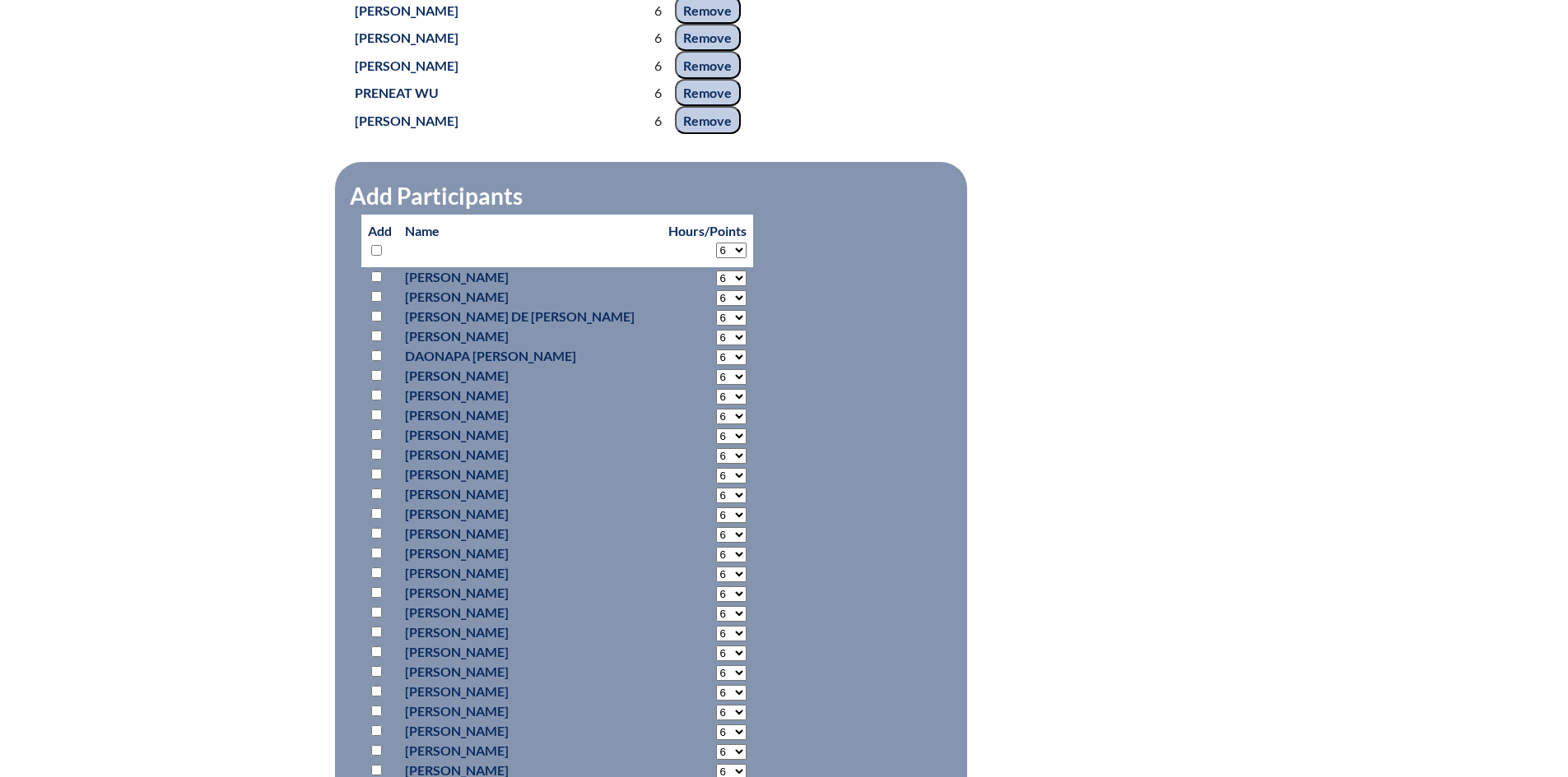
select select "6"
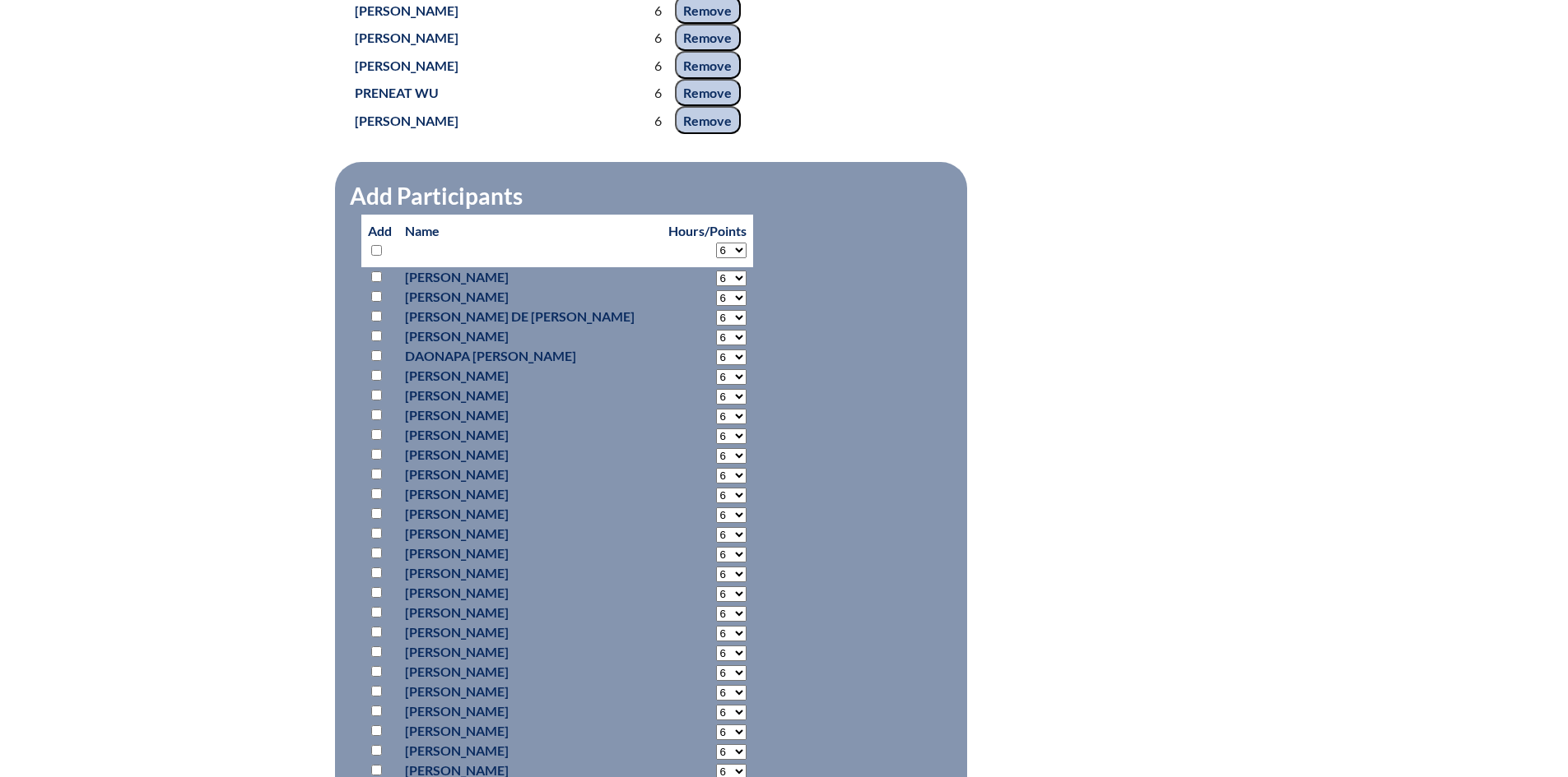
select select "6"
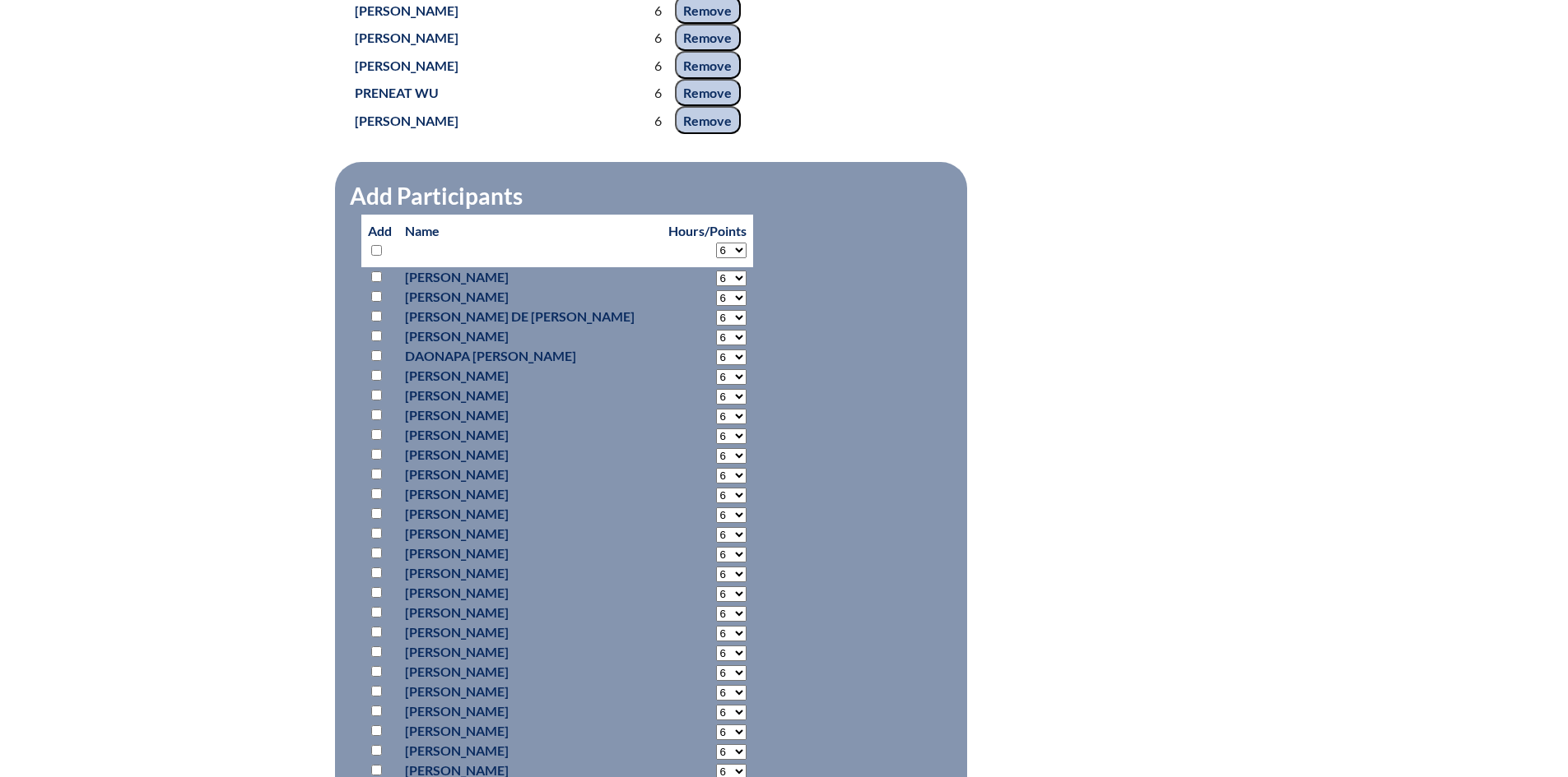
select select "6"
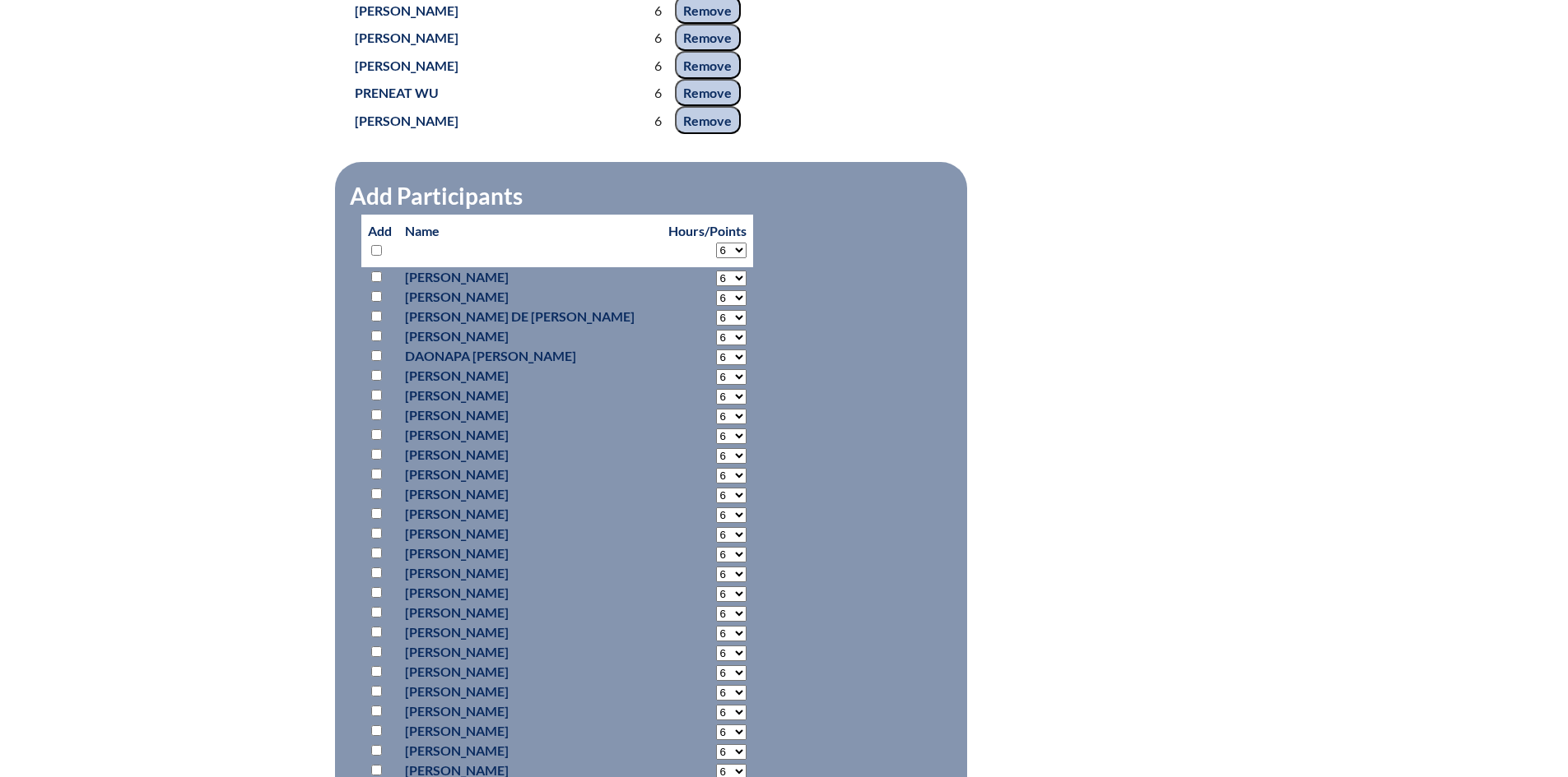
select select "6"
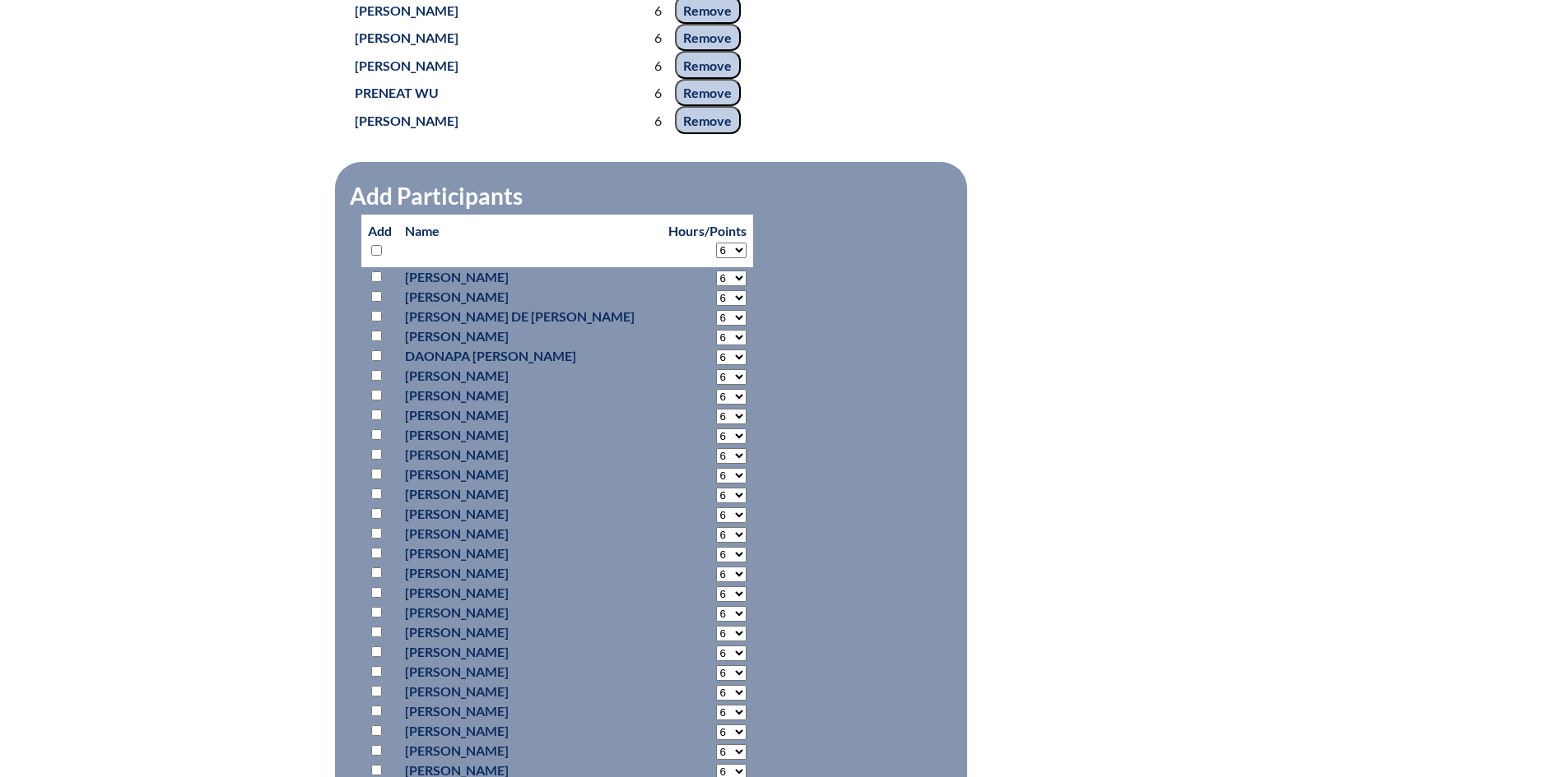
select select "6"
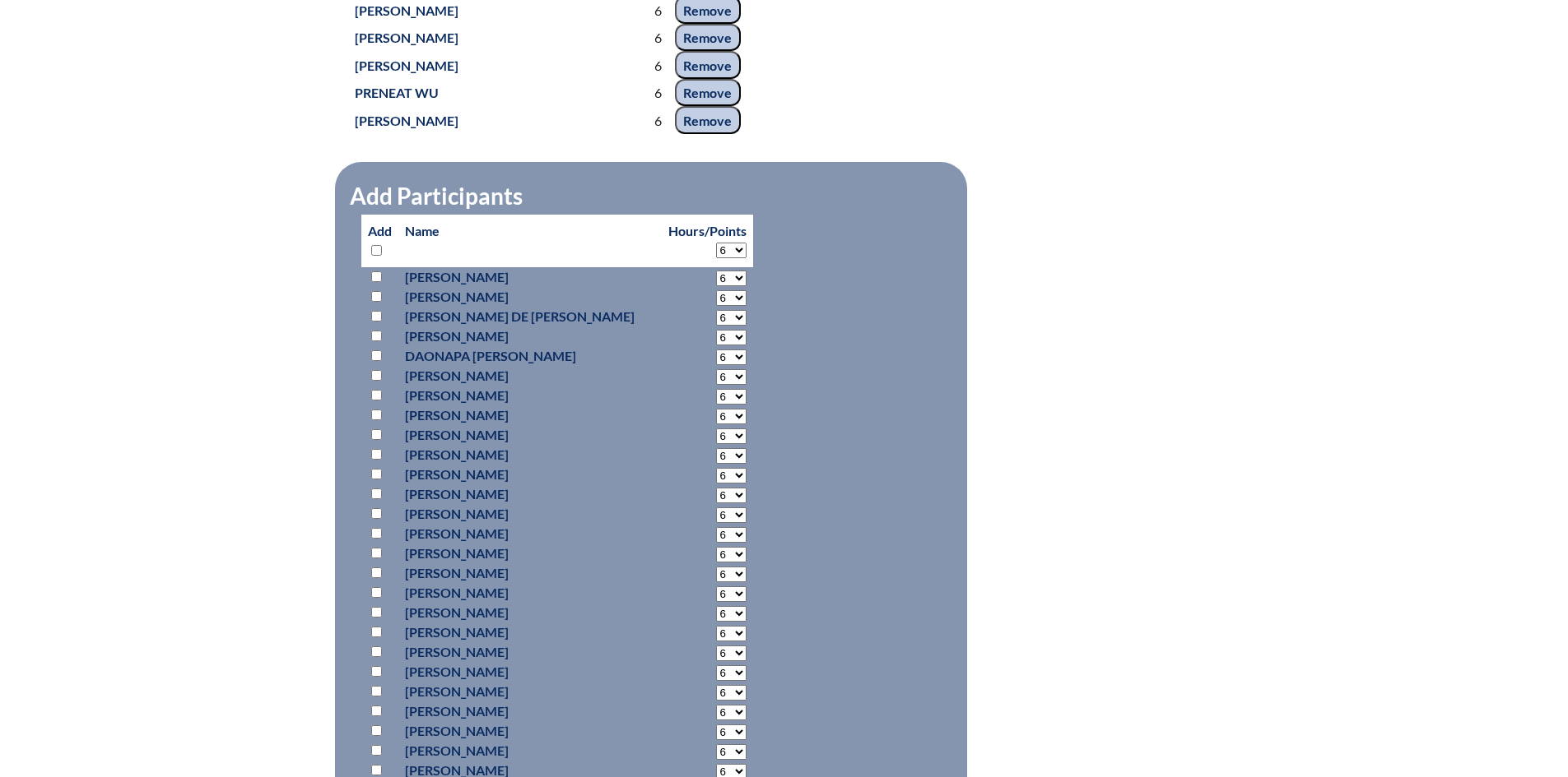
select select "6"
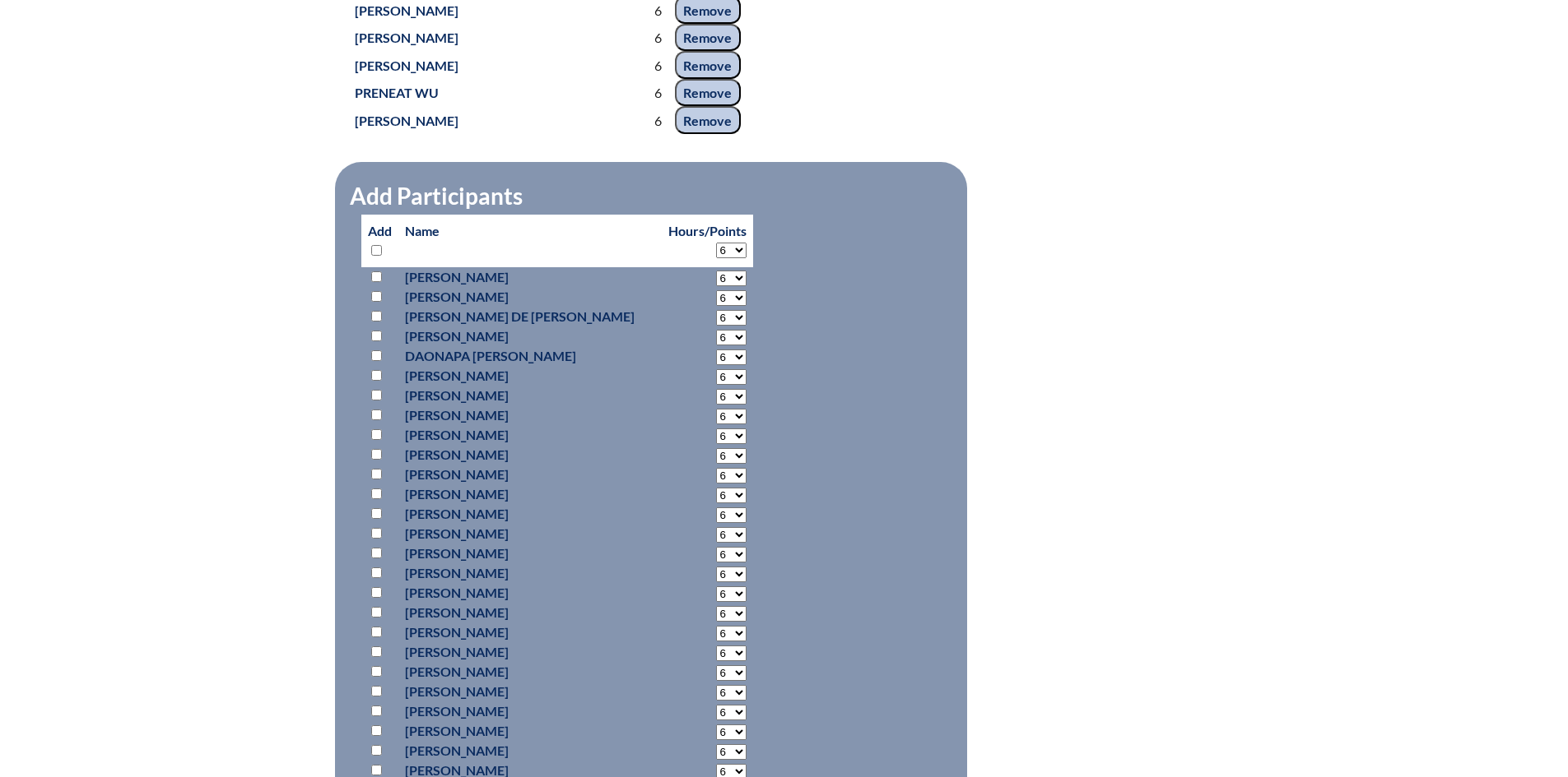
select select "6"
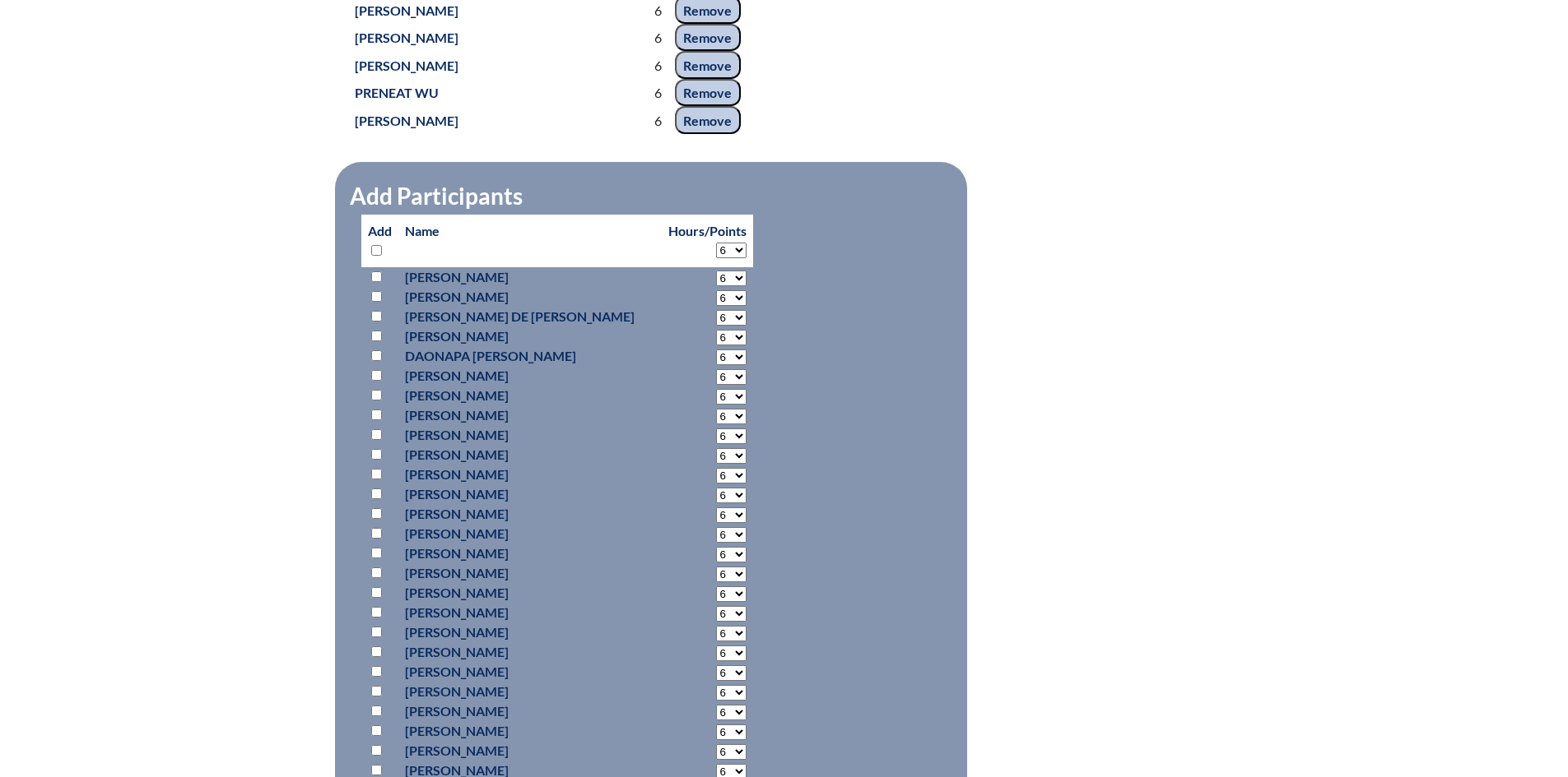
select select "6"
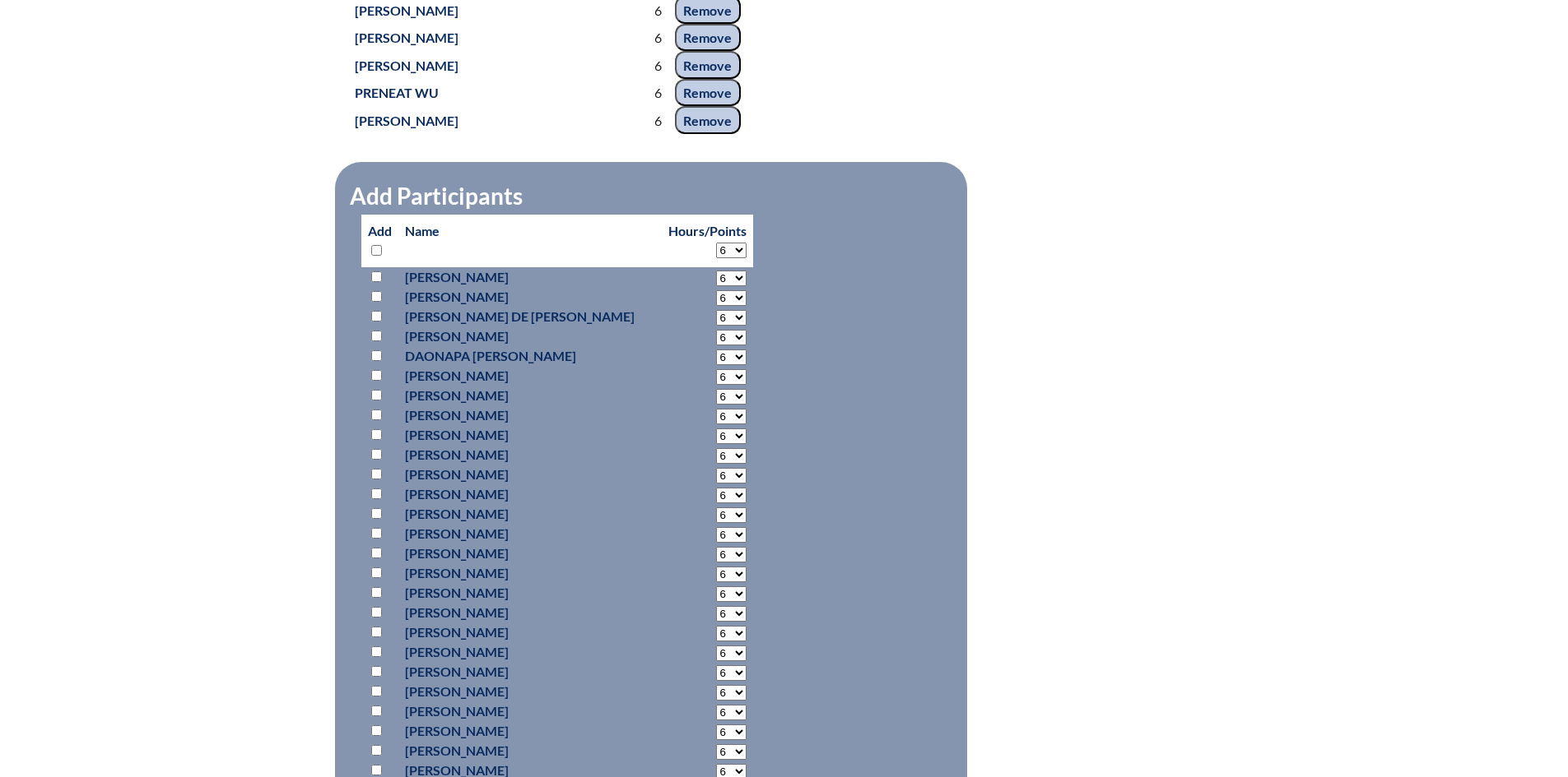
select select "6"
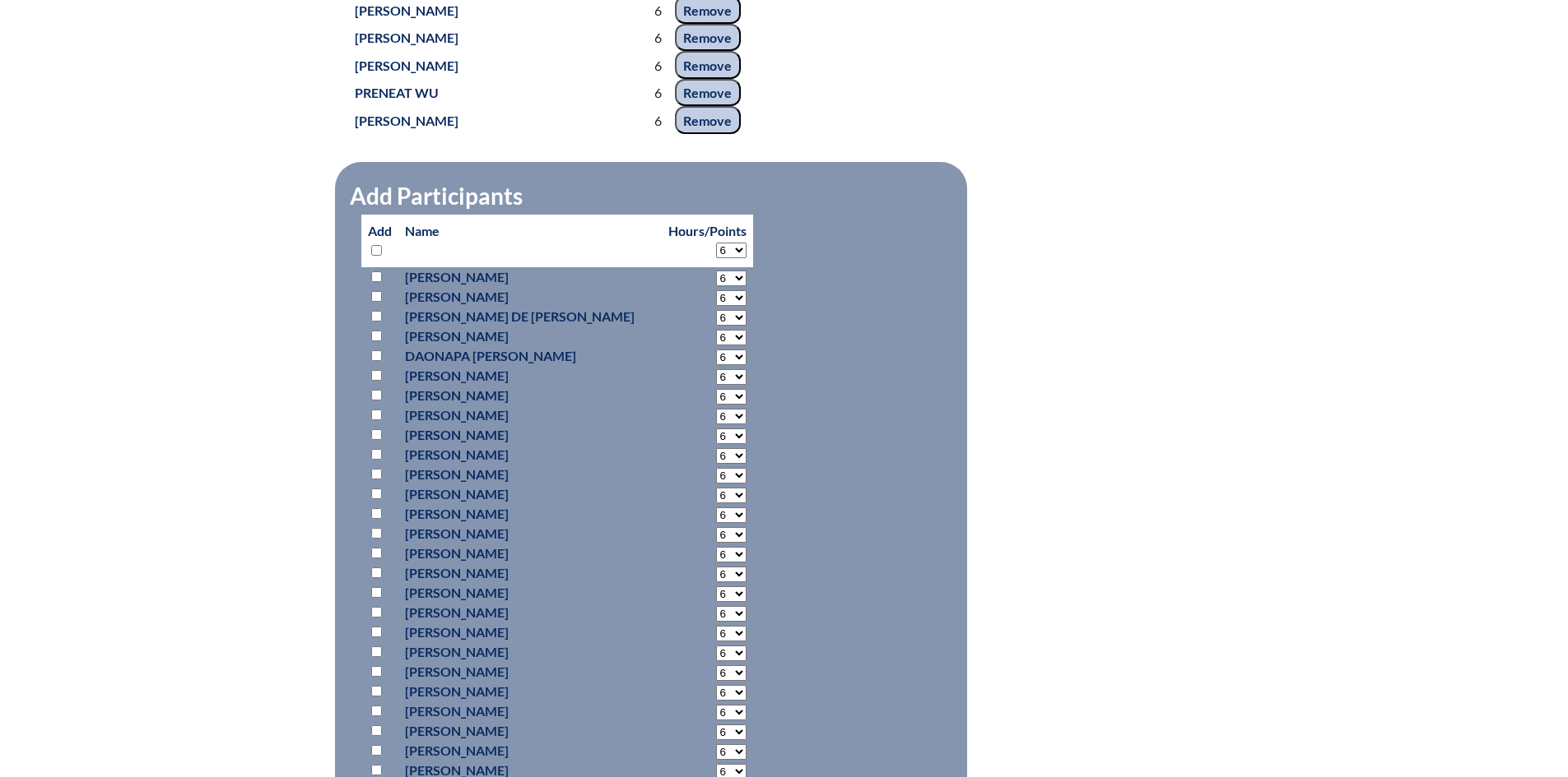
select select "6"
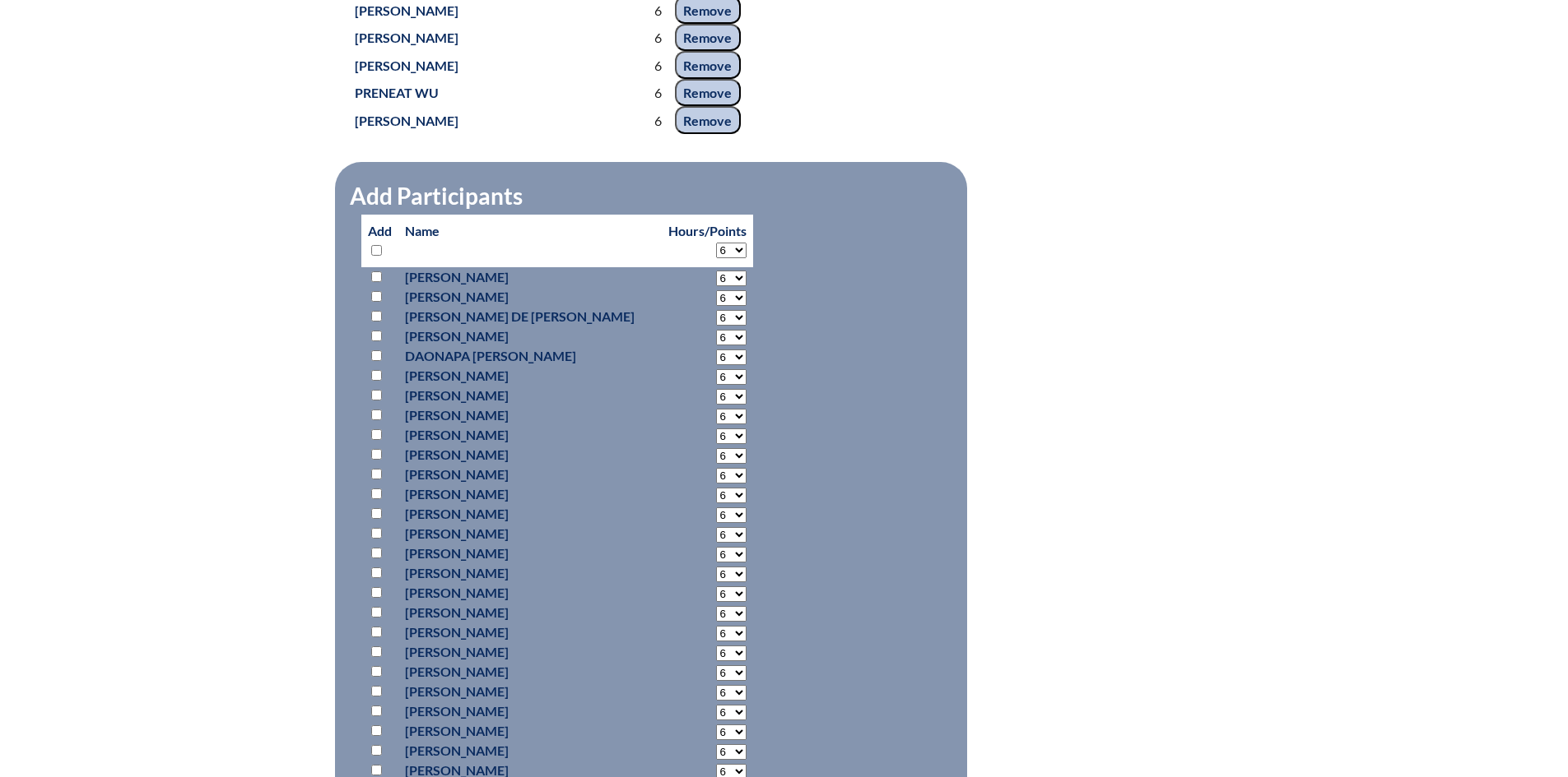
select select "6"
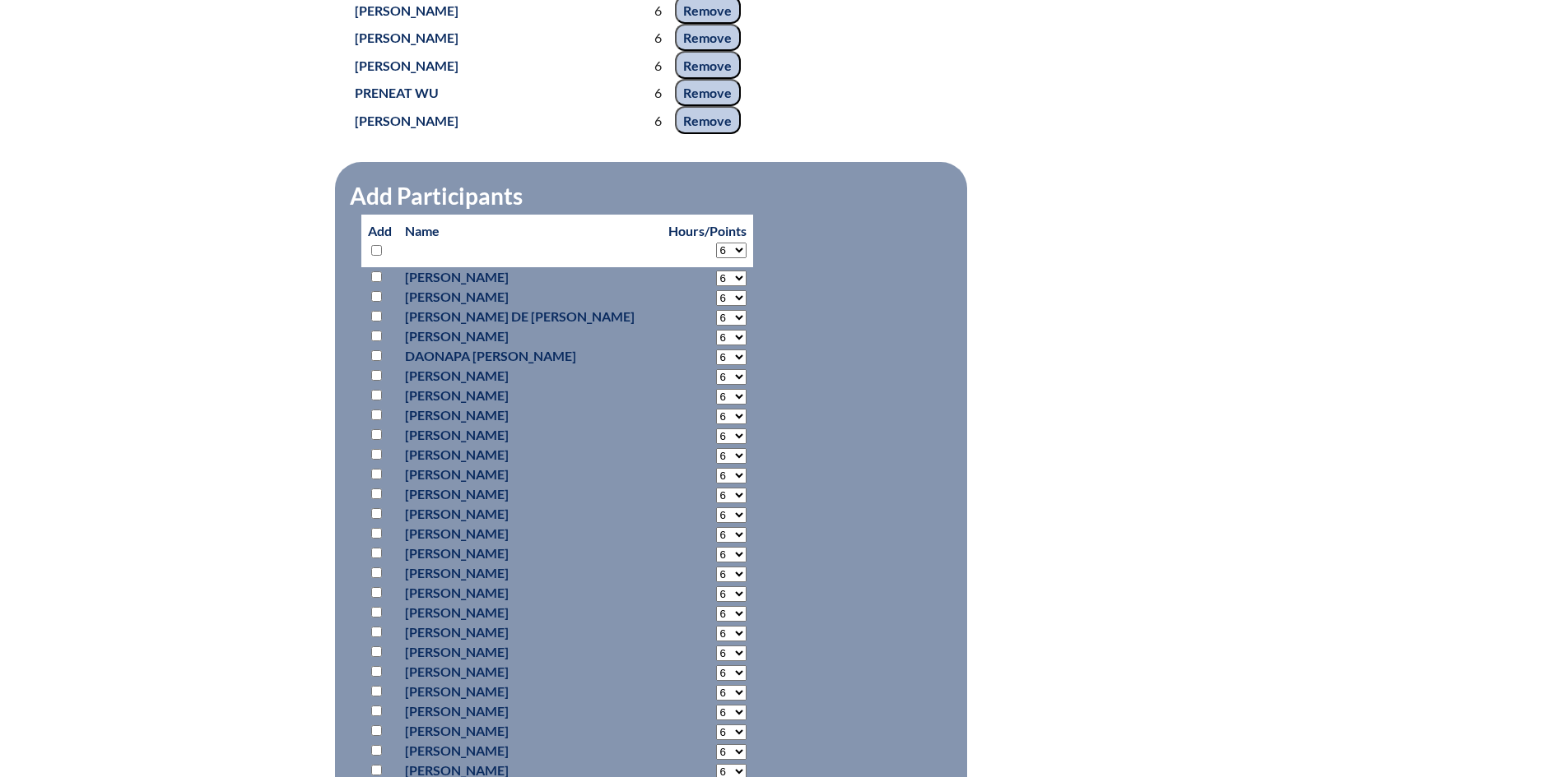
select select "6"
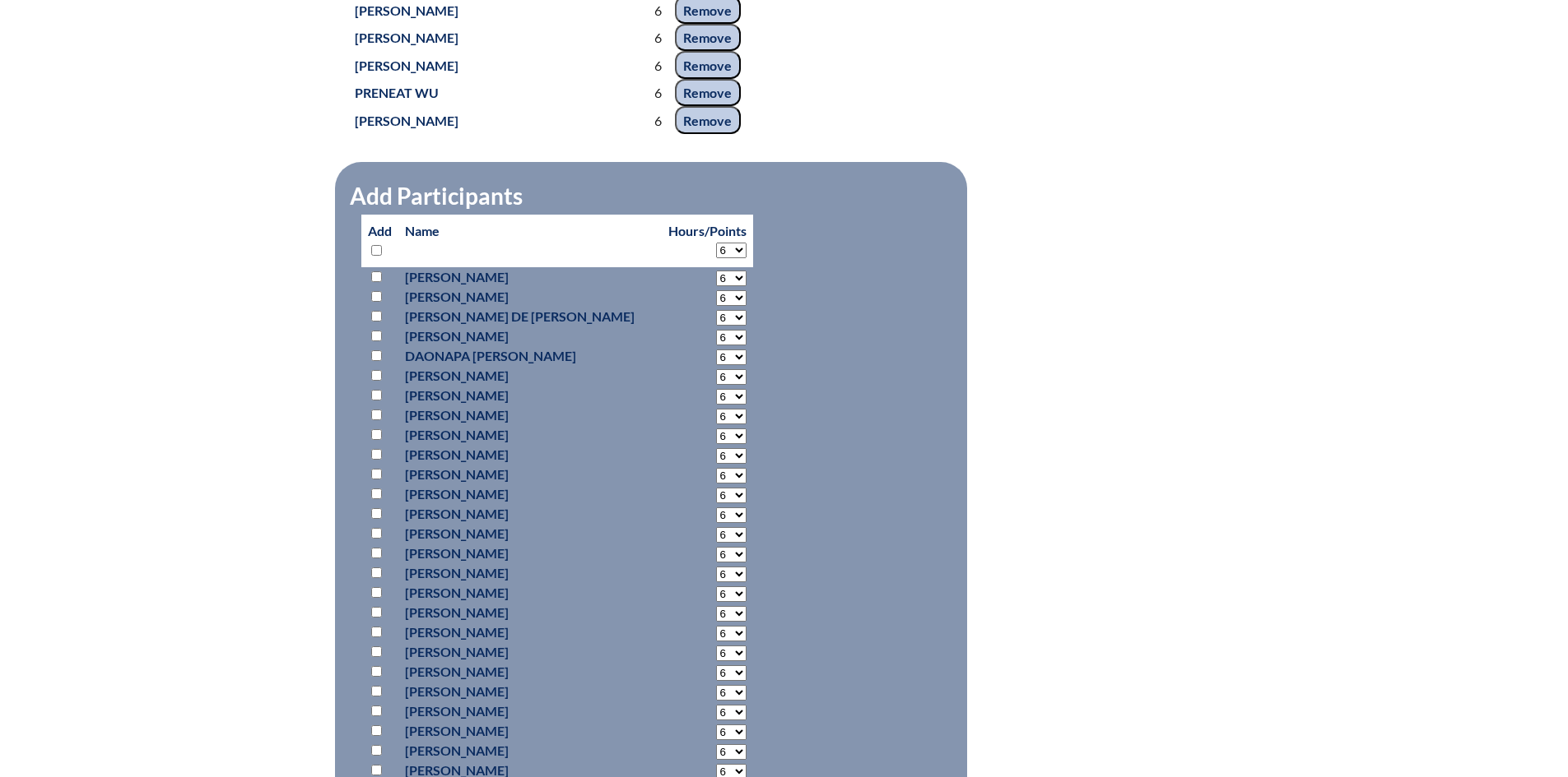
select select "6"
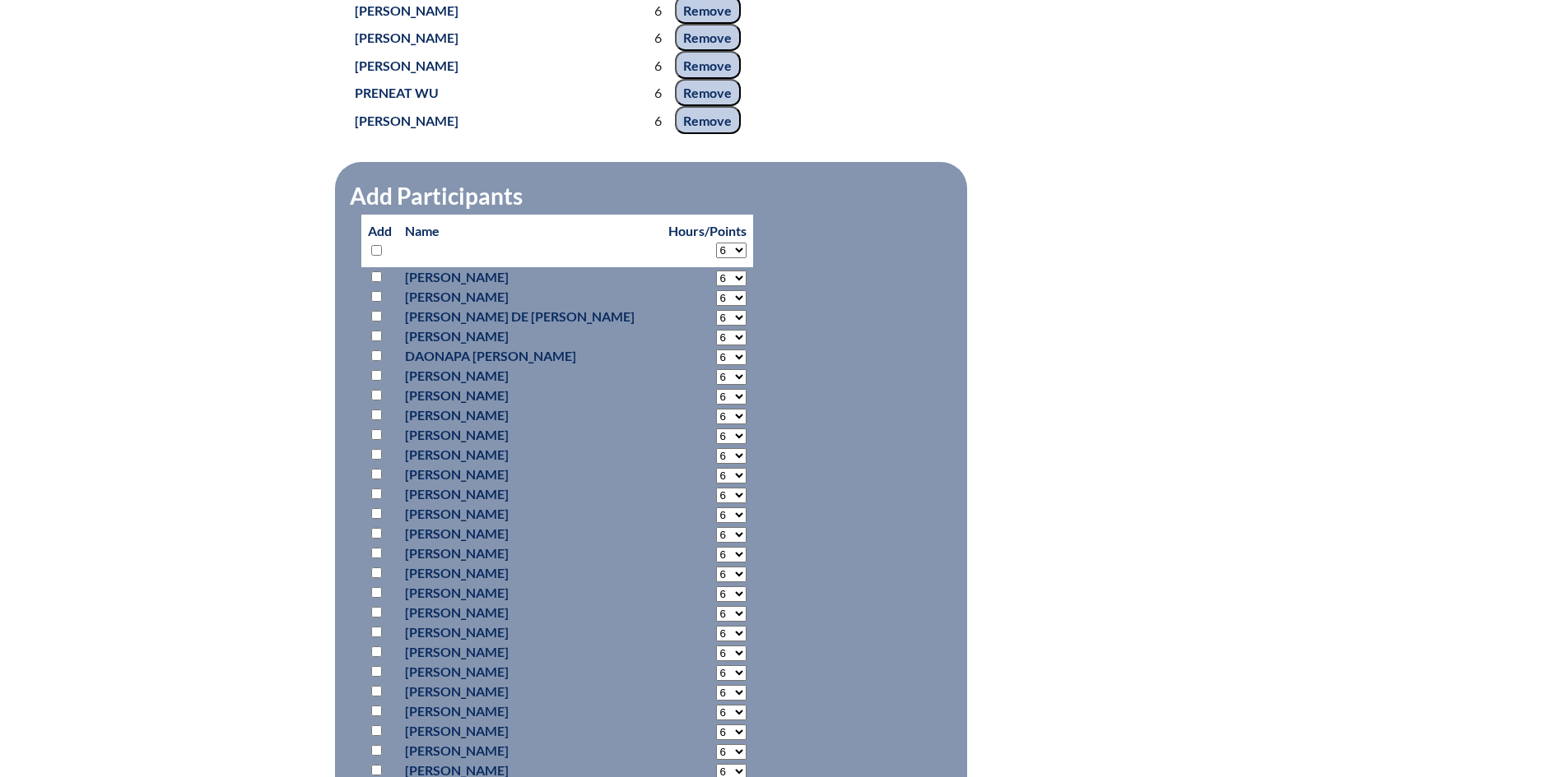
select select "6"
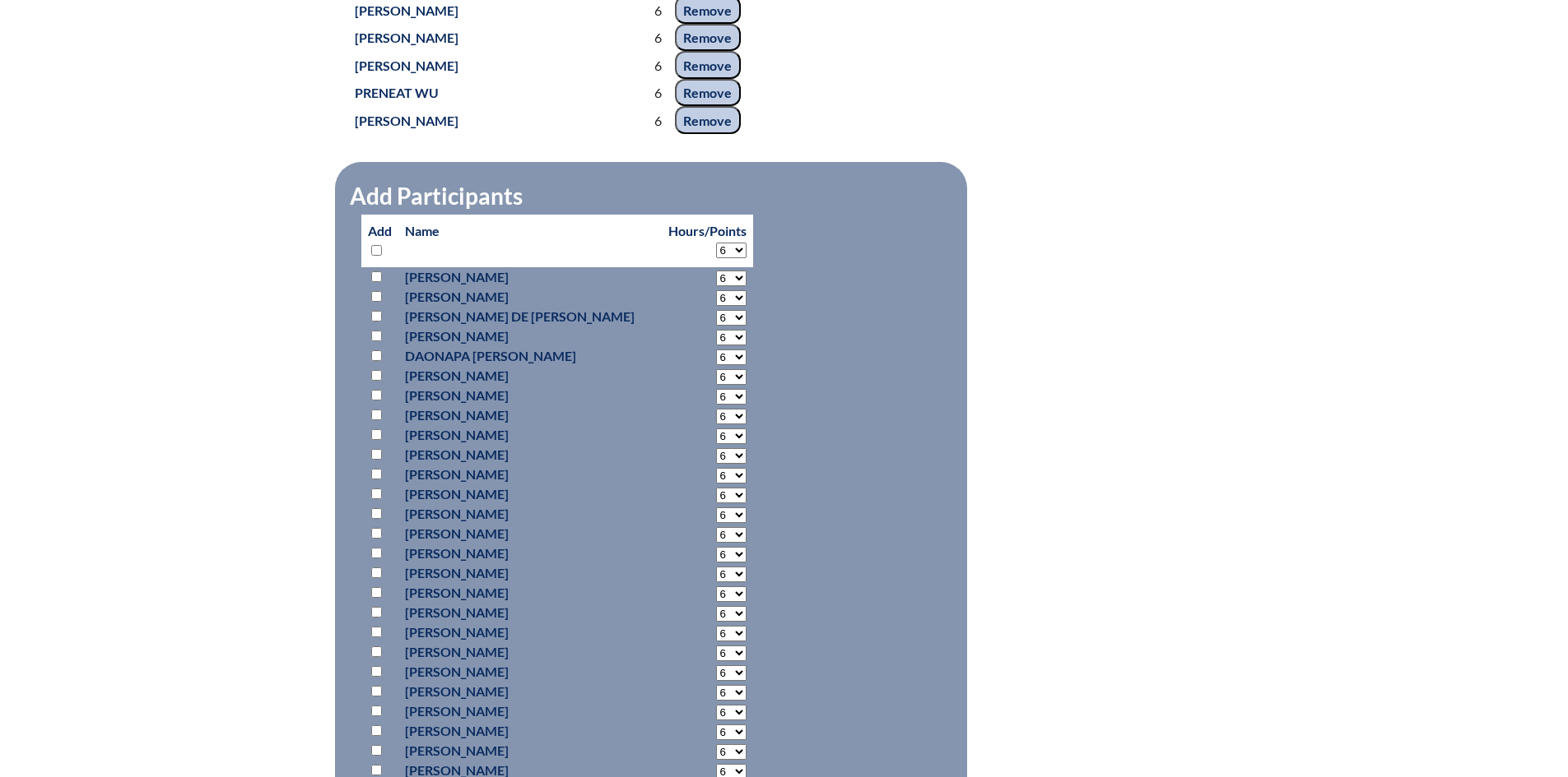
select select "6"
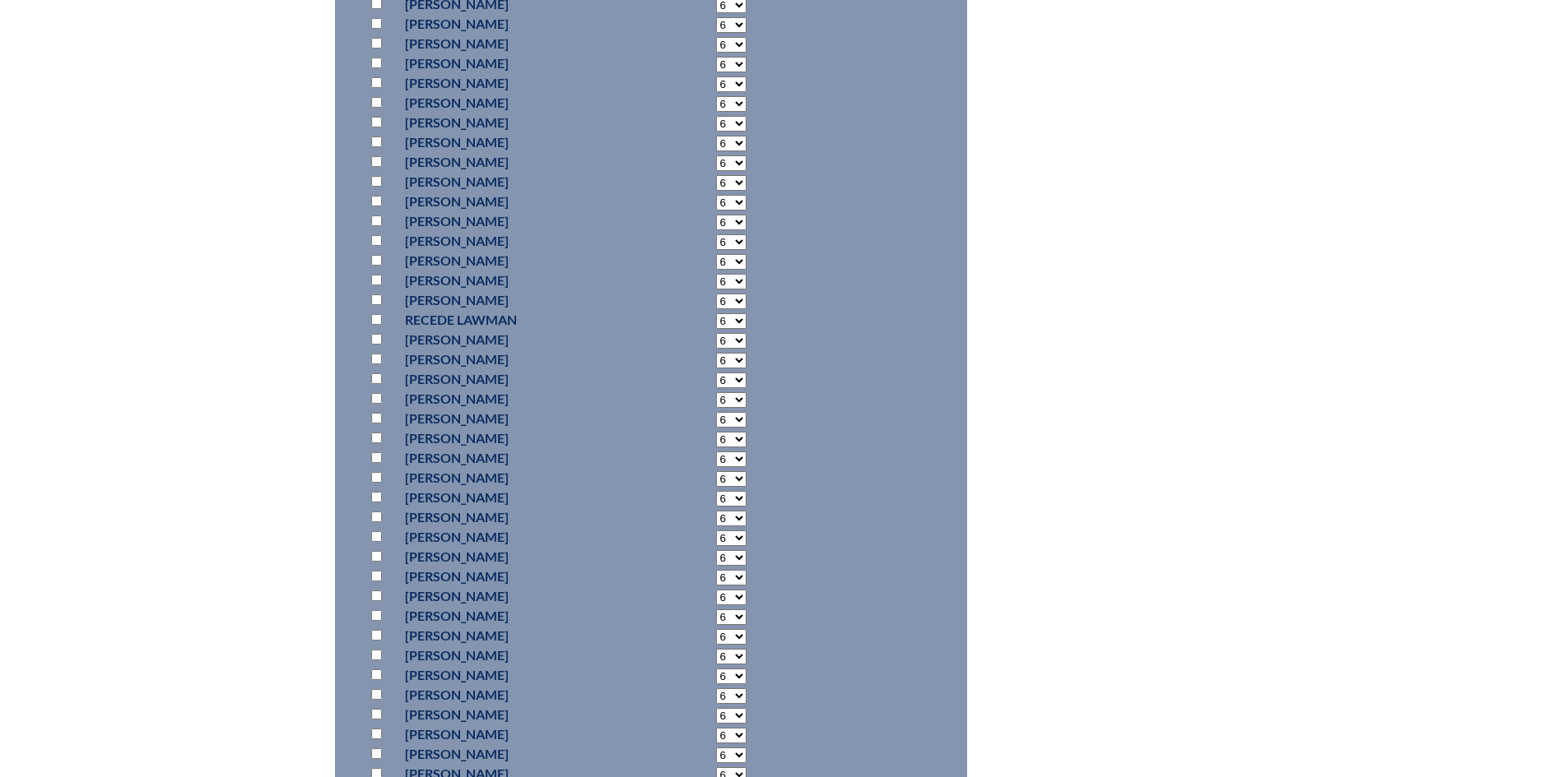
scroll to position [10677, 0]
click at [375, 380] on input "checkbox" at bounding box center [376, 382] width 11 height 11
click at [378, 465] on input "checkbox" at bounding box center [376, 471] width 11 height 11
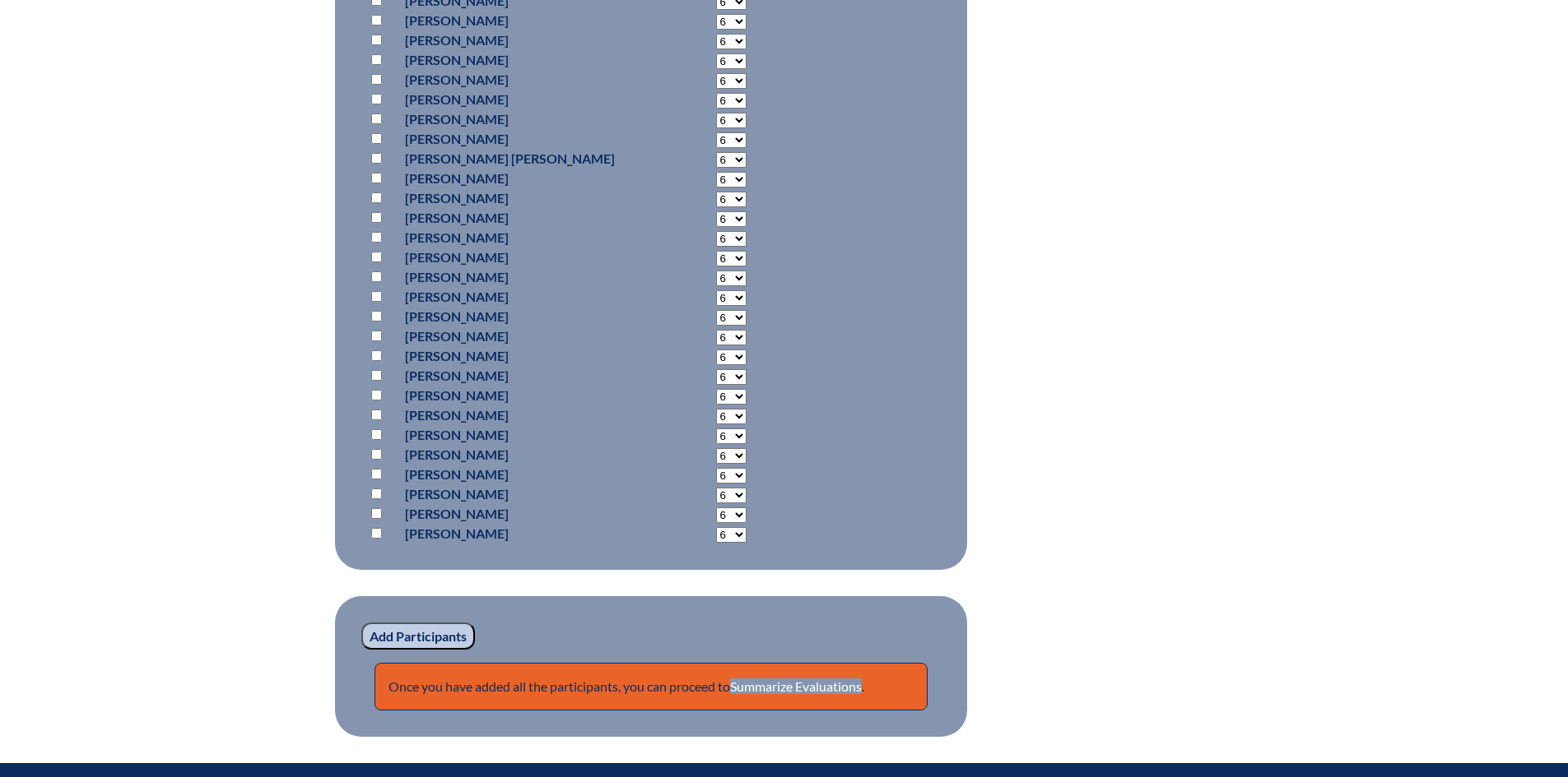
click at [378, 471] on input "checkbox" at bounding box center [376, 474] width 11 height 11
click at [409, 630] on input "Add Participants" at bounding box center [418, 637] width 114 height 28
